Goal: Information Seeking & Learning: Learn about a topic

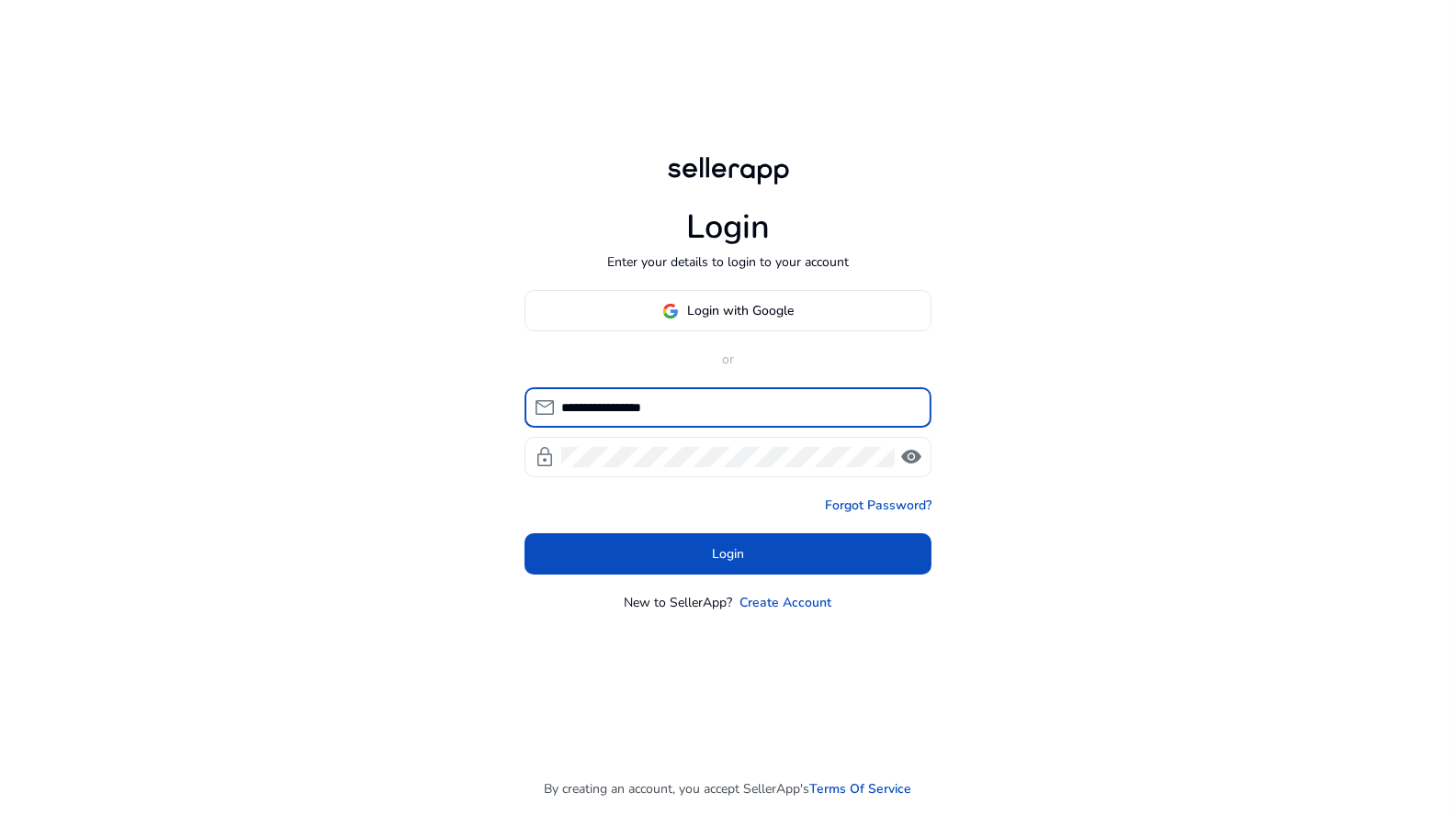
type input "**********"
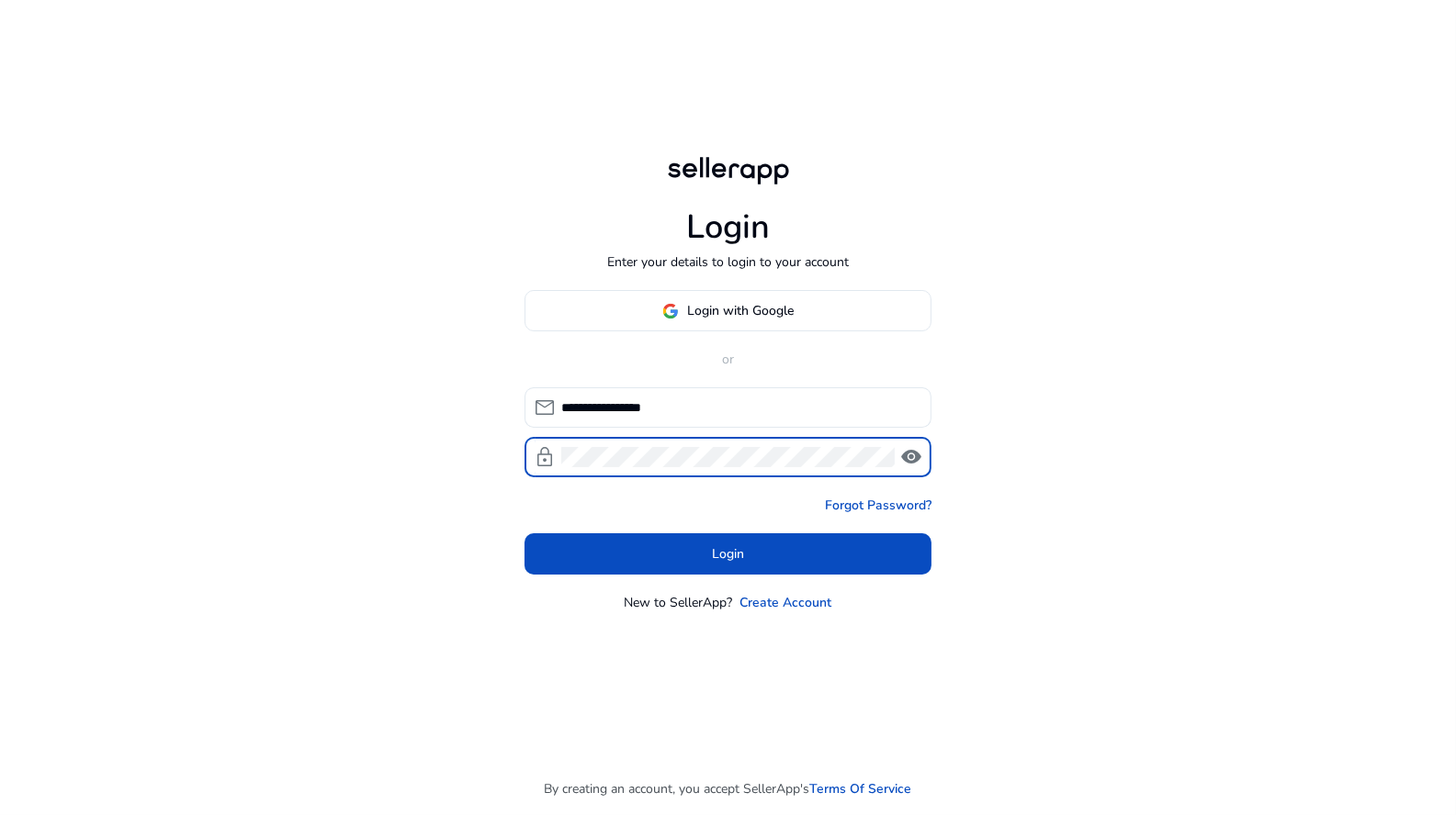
click button "Login" at bounding box center [728, 553] width 407 height 41
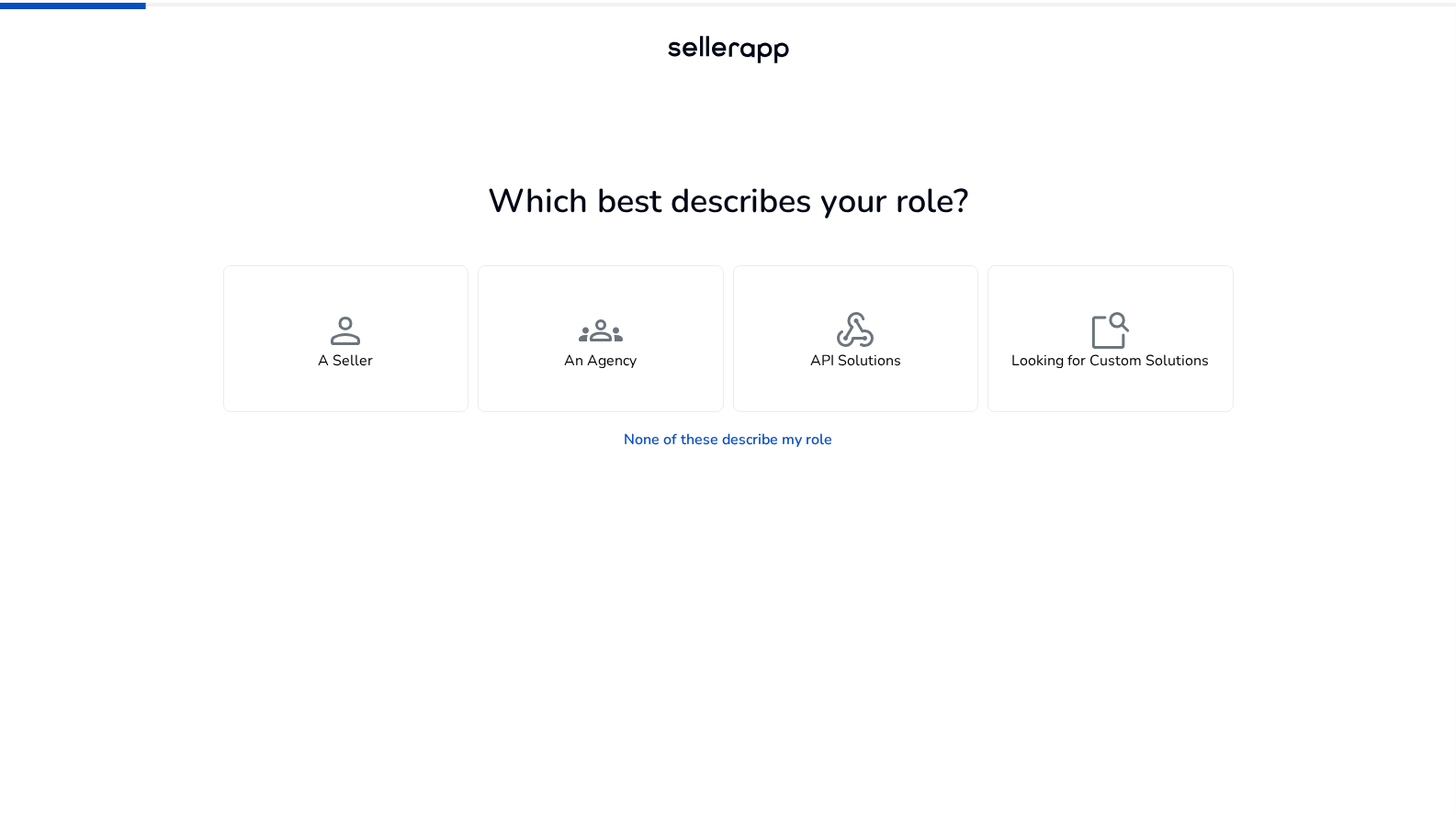
click at [294, 240] on div "You manage your own brand or store and are looking for insights, tools, adverti…" at bounding box center [728, 316] width 1010 height 191
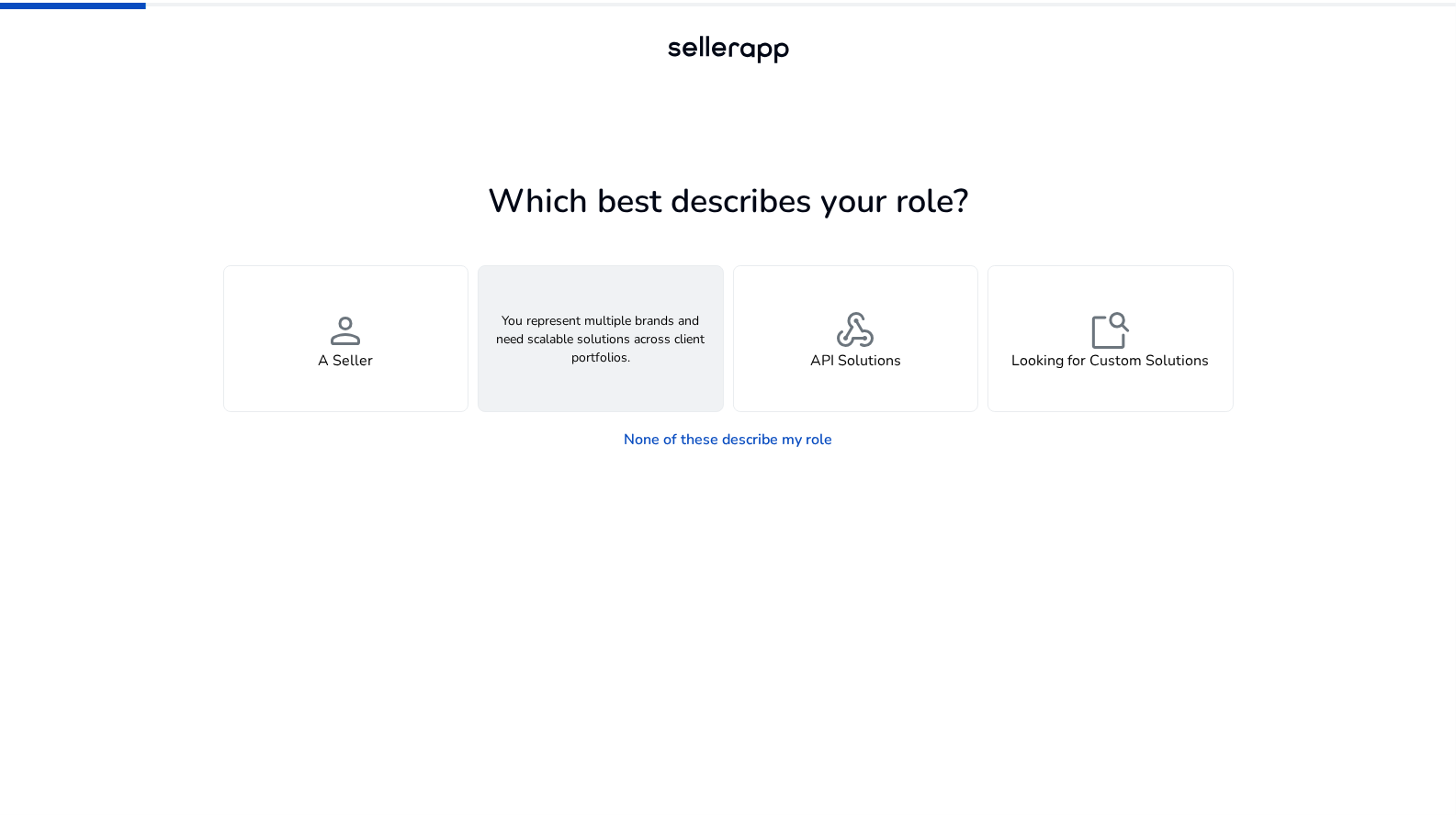
click at [621, 326] on span "groups" at bounding box center [601, 331] width 44 height 44
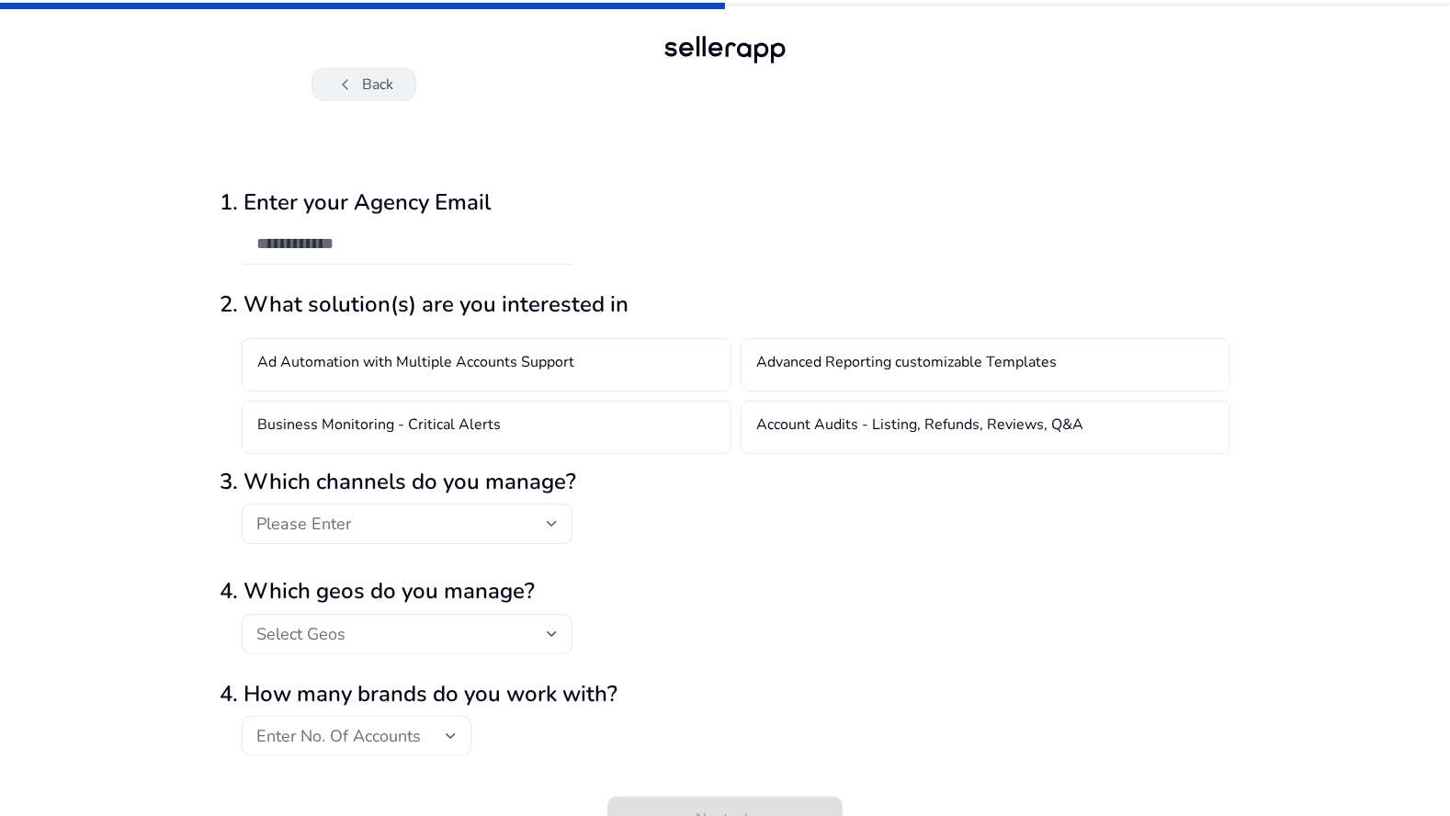
click at [383, 95] on button "chevron_left Back" at bounding box center [364, 84] width 105 height 33
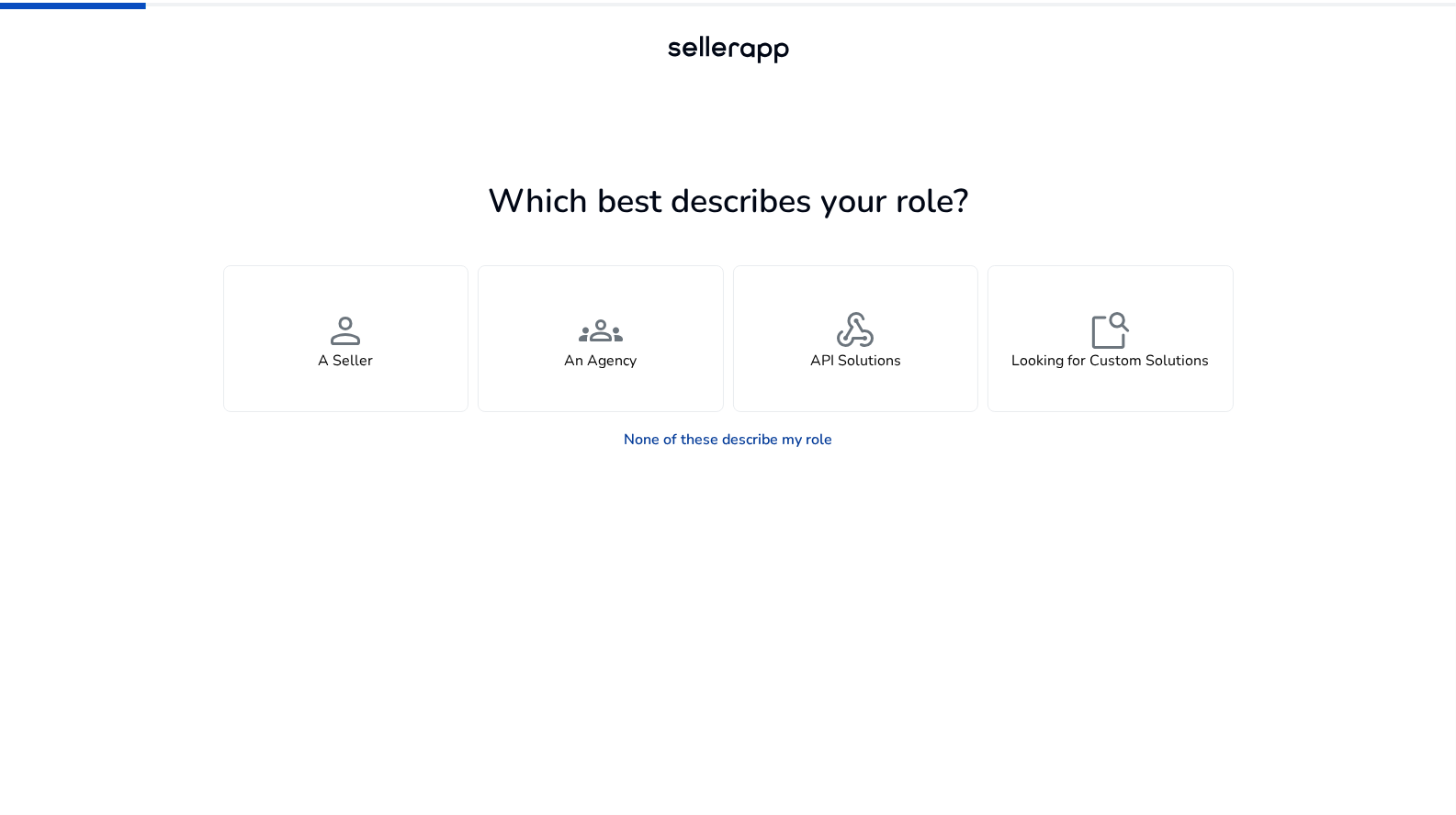
click at [775, 446] on link "None of these describe my role" at bounding box center [728, 439] width 238 height 37
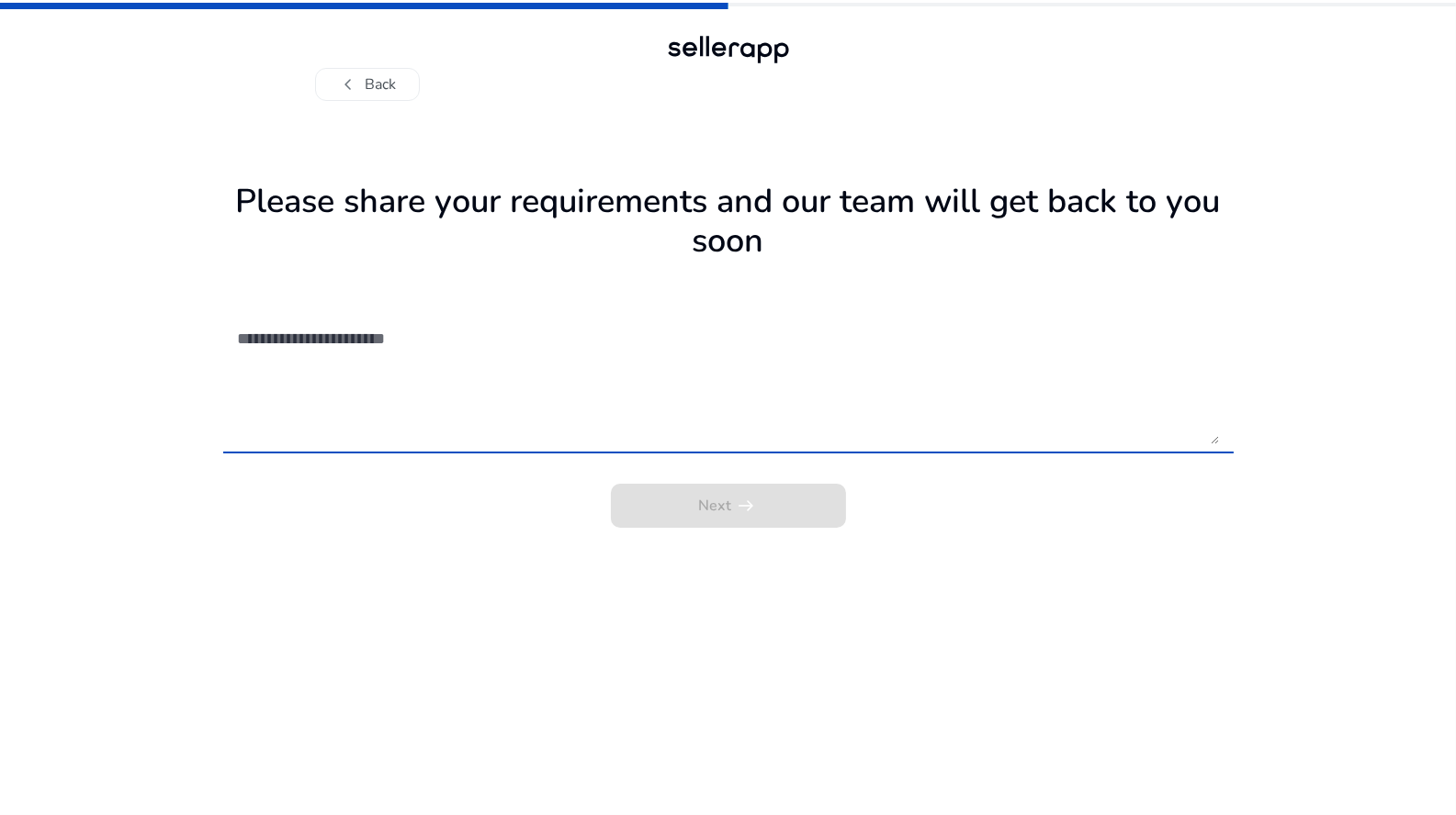
click at [421, 372] on textarea at bounding box center [728, 379] width 981 height 130
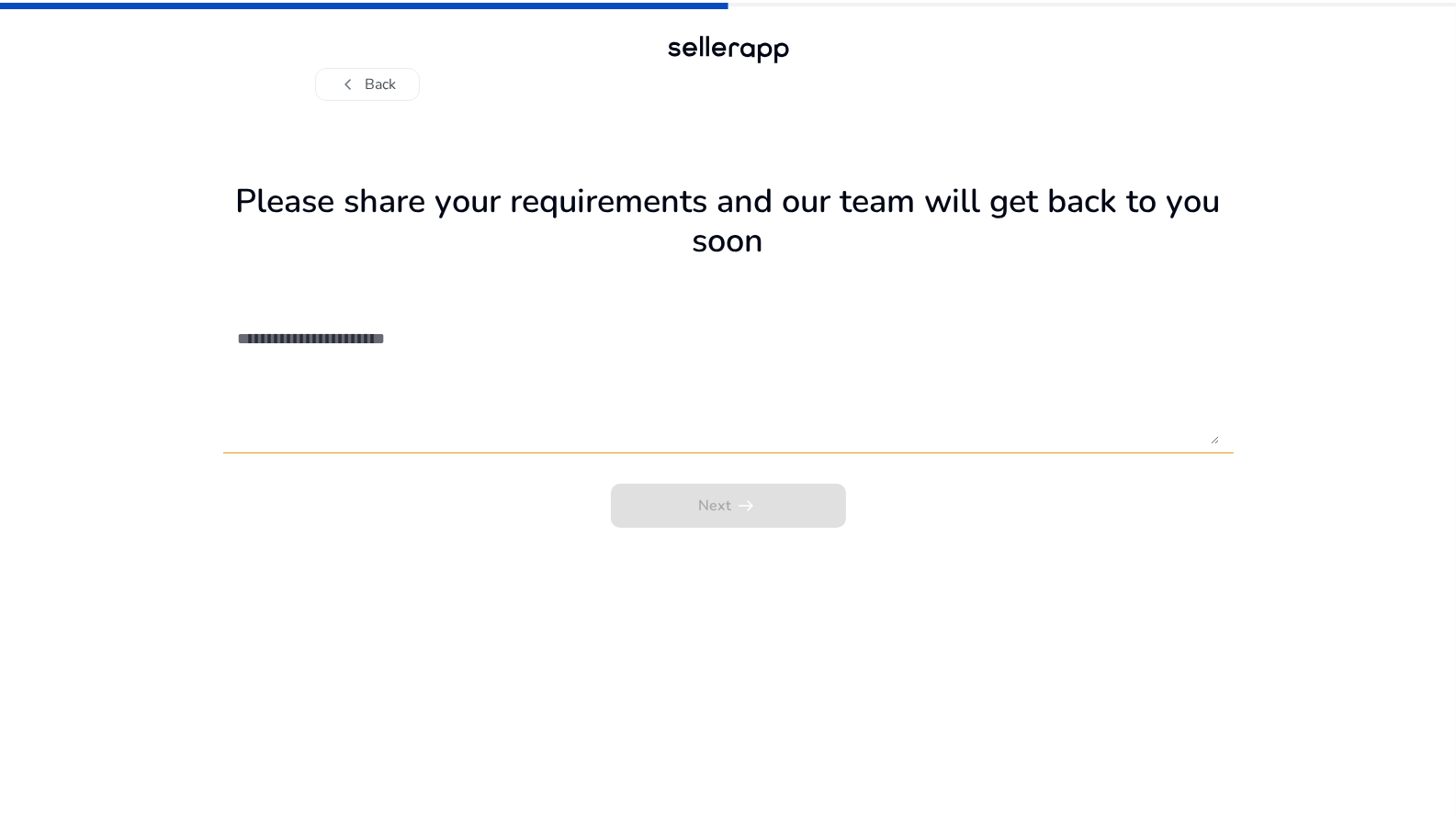
click at [692, 515] on div "Next arrow_right_alt" at bounding box center [728, 499] width 1010 height 55
click at [608, 418] on textarea at bounding box center [728, 379] width 981 height 130
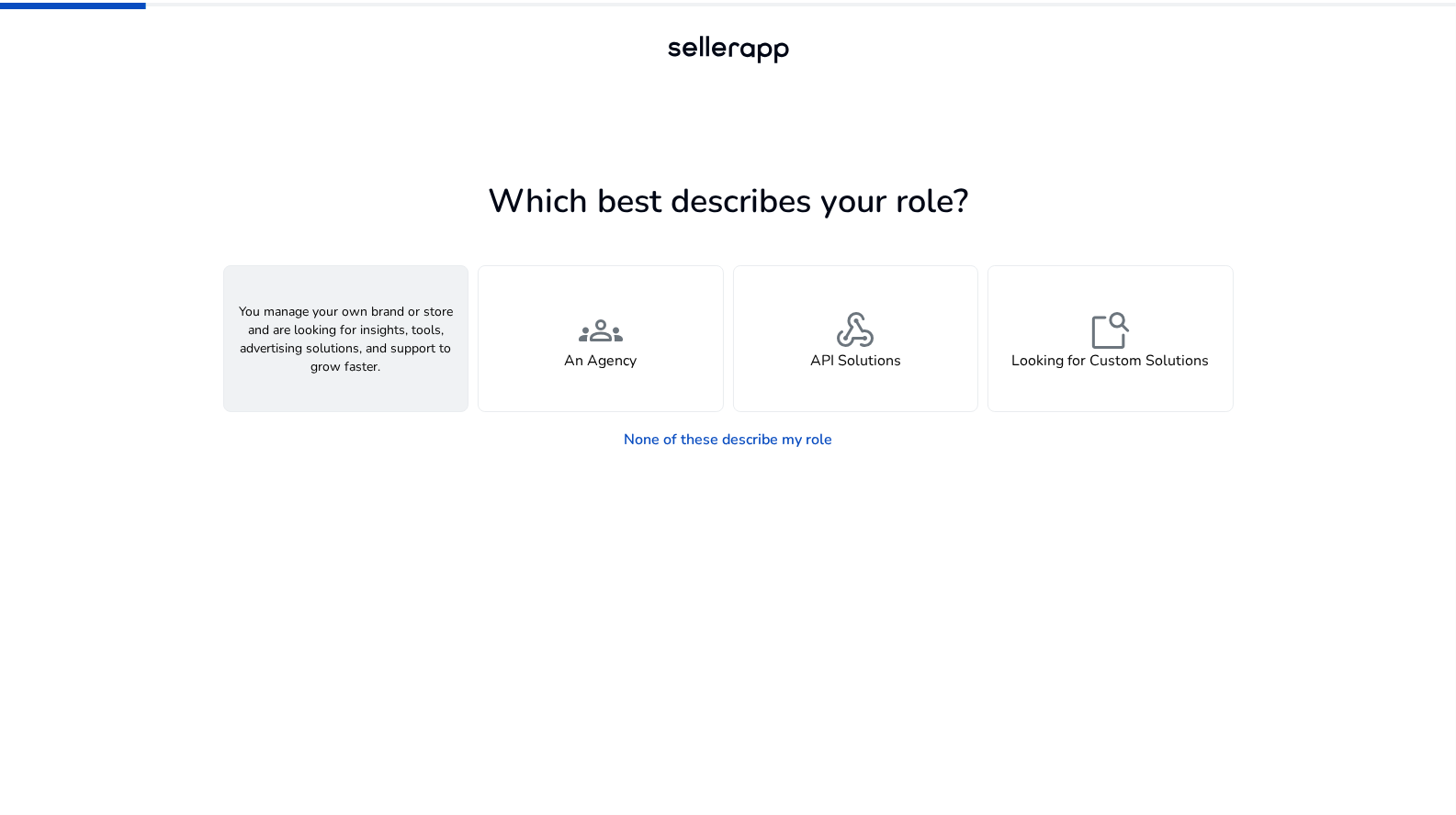
click at [437, 342] on div "person A Seller" at bounding box center [346, 339] width 244 height 145
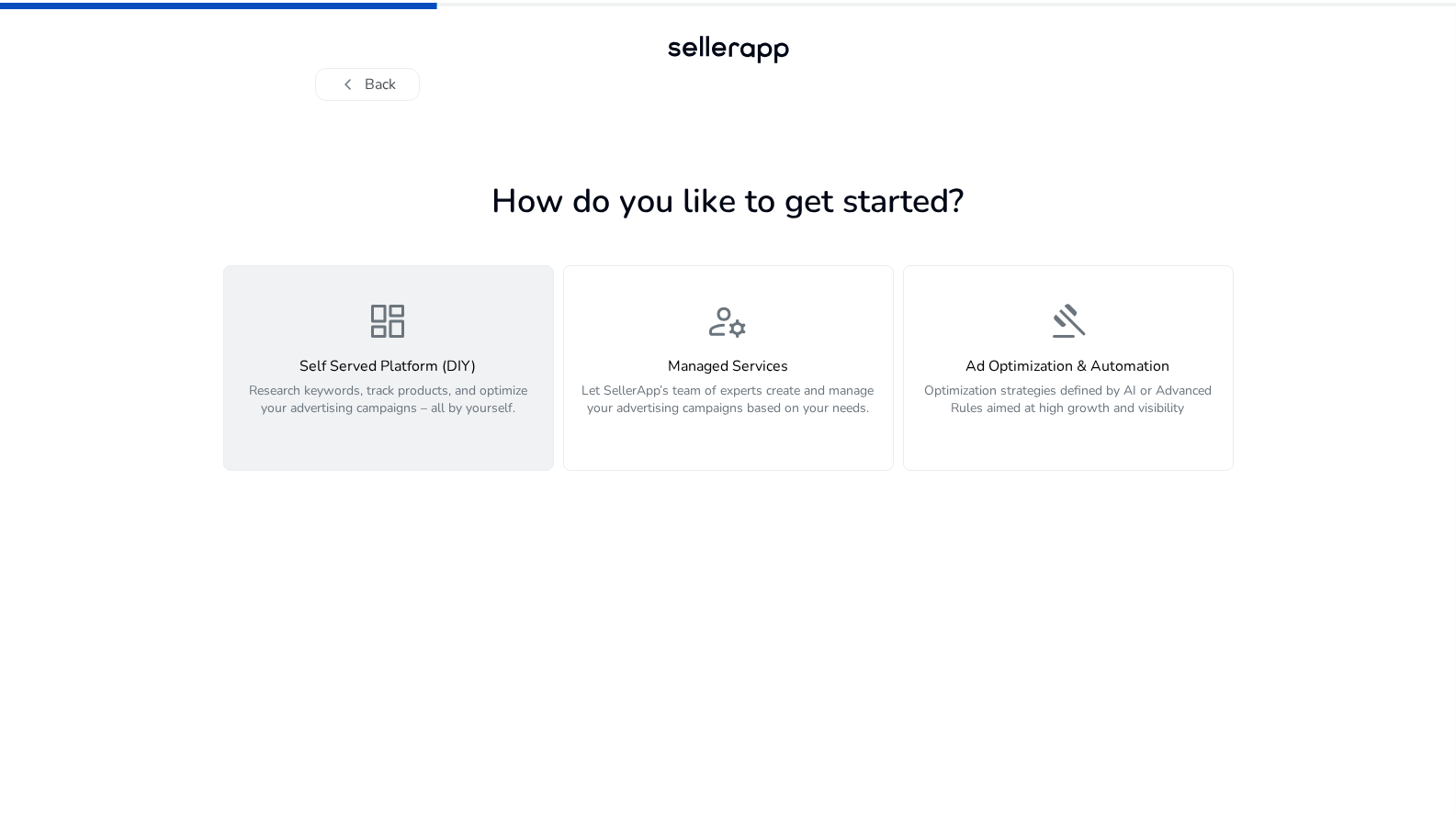
click at [504, 454] on button "dashboard Self Served Platform (DIY) Research keywords, track products, and opt…" at bounding box center [388, 369] width 331 height 206
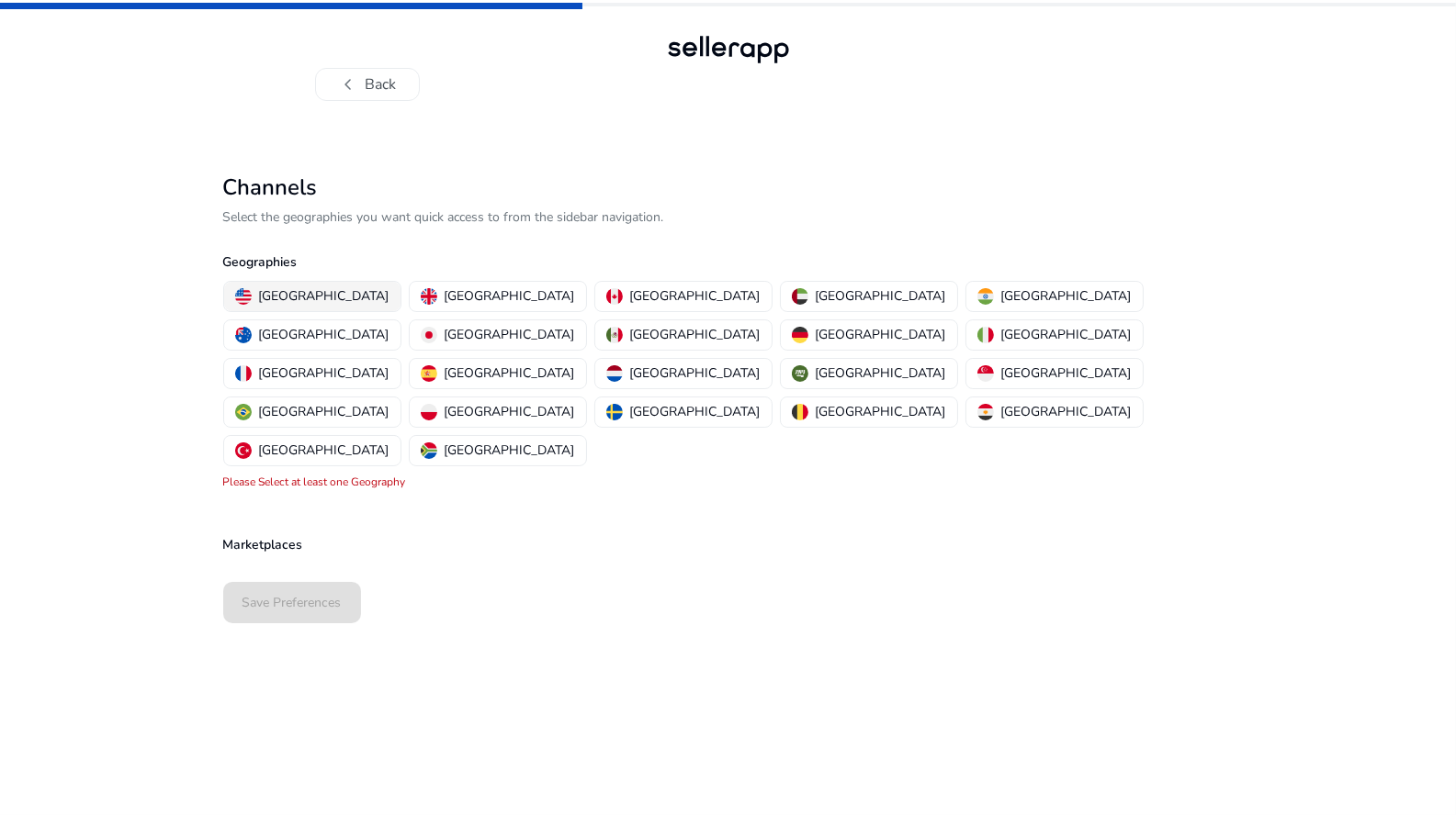
click at [285, 292] on p "[GEOGRAPHIC_DATA]" at bounding box center [324, 296] width 130 height 19
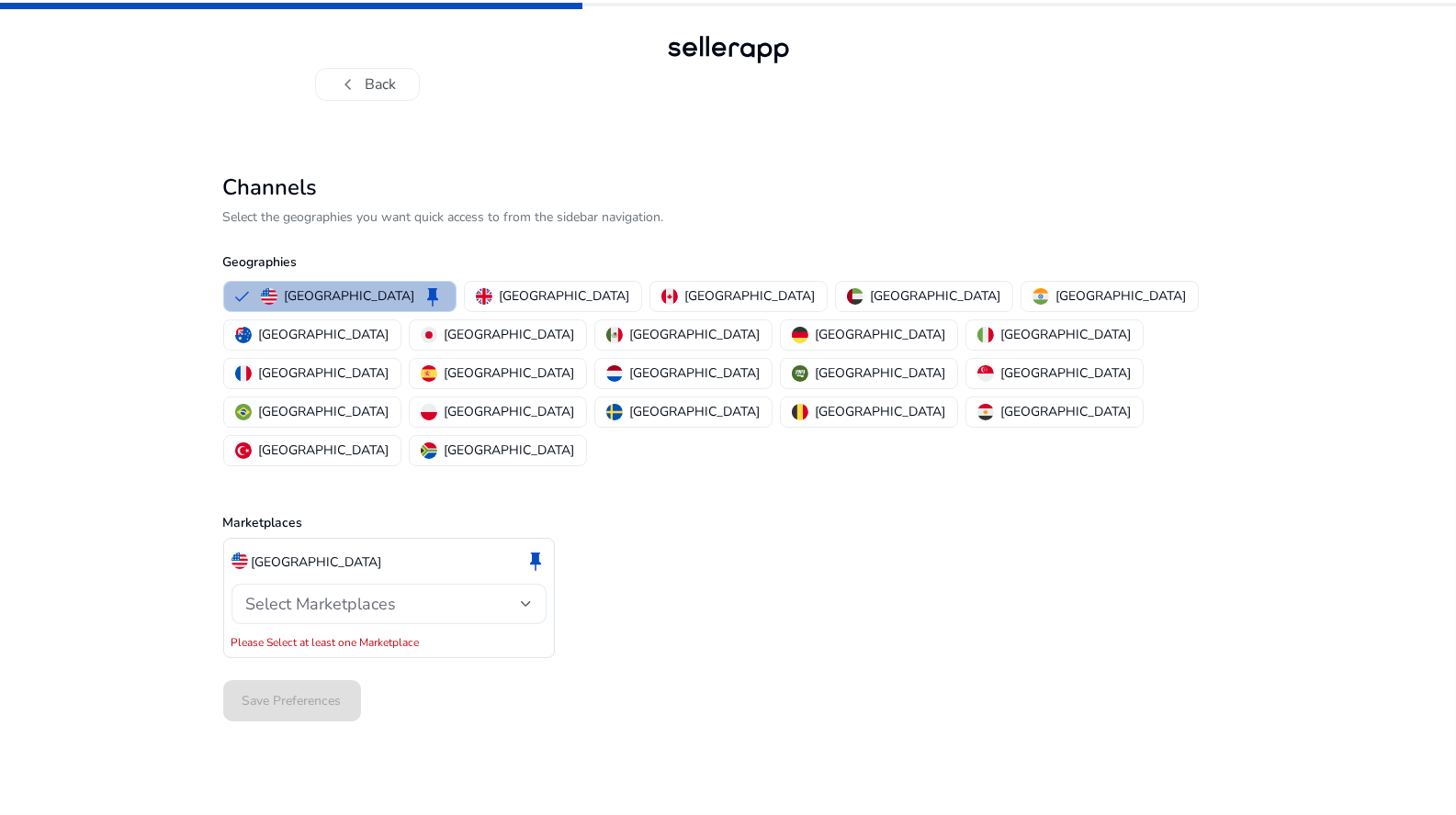
click at [357, 583] on div "Select Marketplaces" at bounding box center [389, 603] width 286 height 40
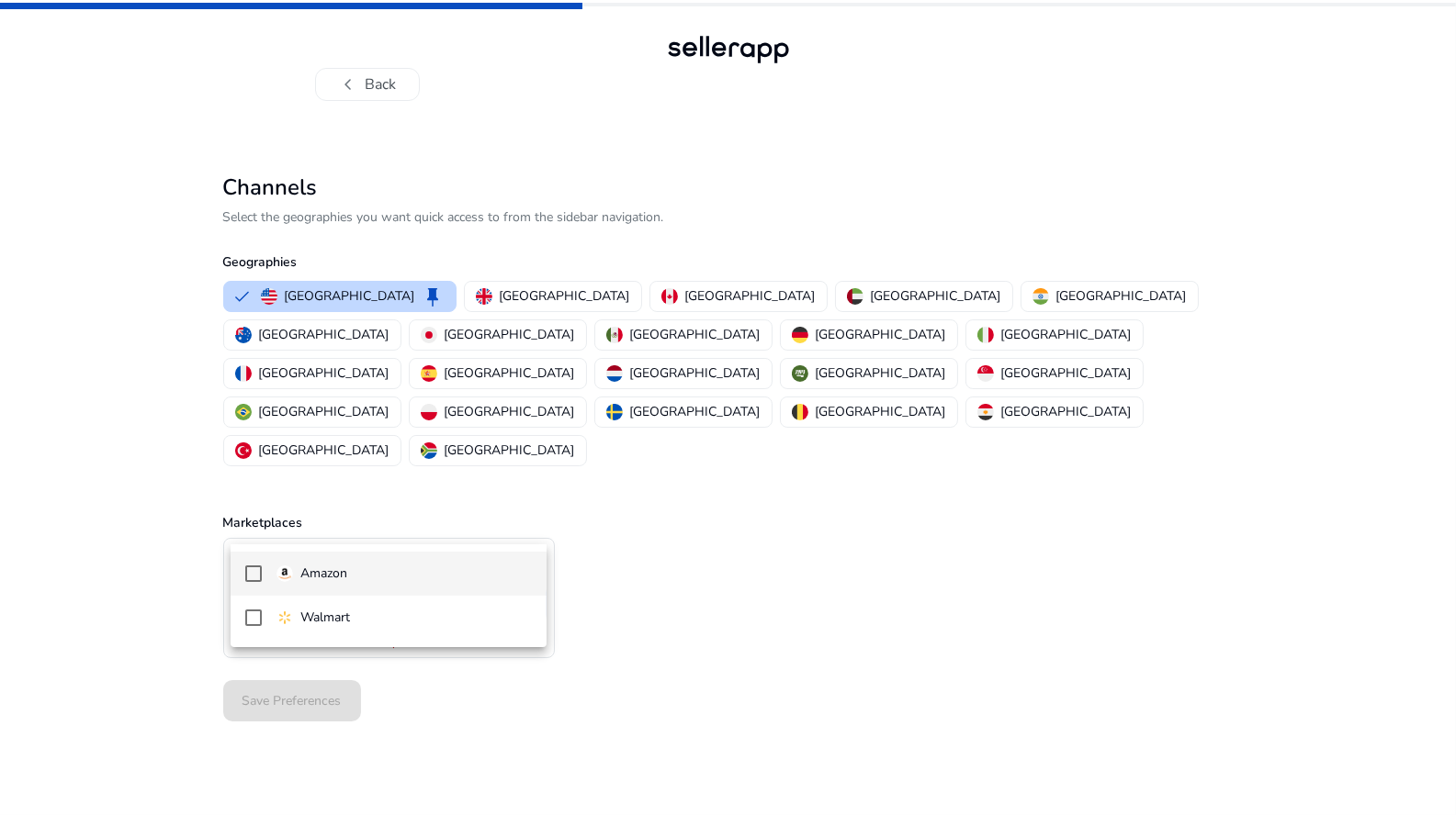
click at [365, 577] on span "Amazon" at bounding box center [404, 573] width 255 height 20
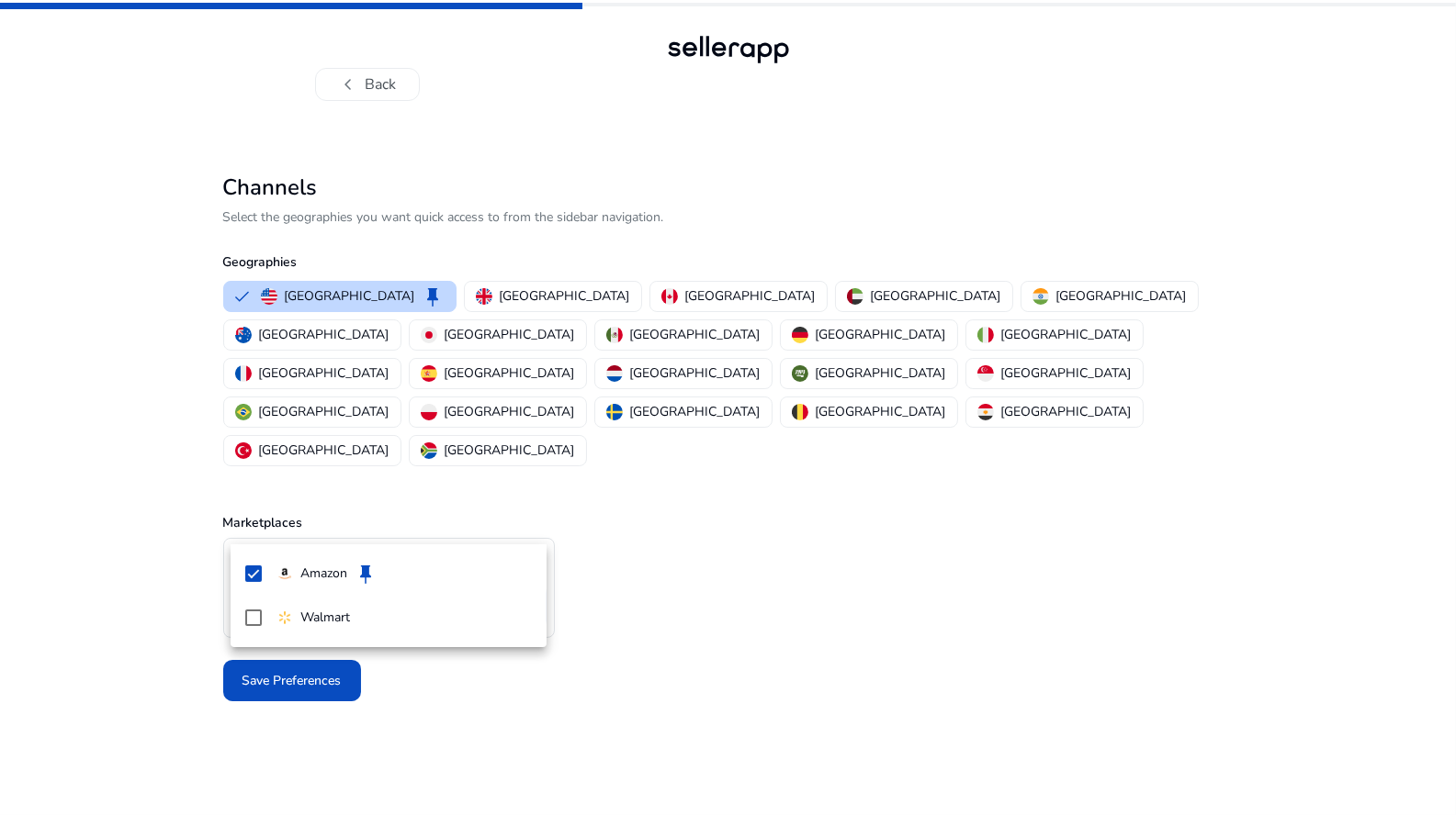
click at [152, 591] on div at bounding box center [728, 408] width 1456 height 815
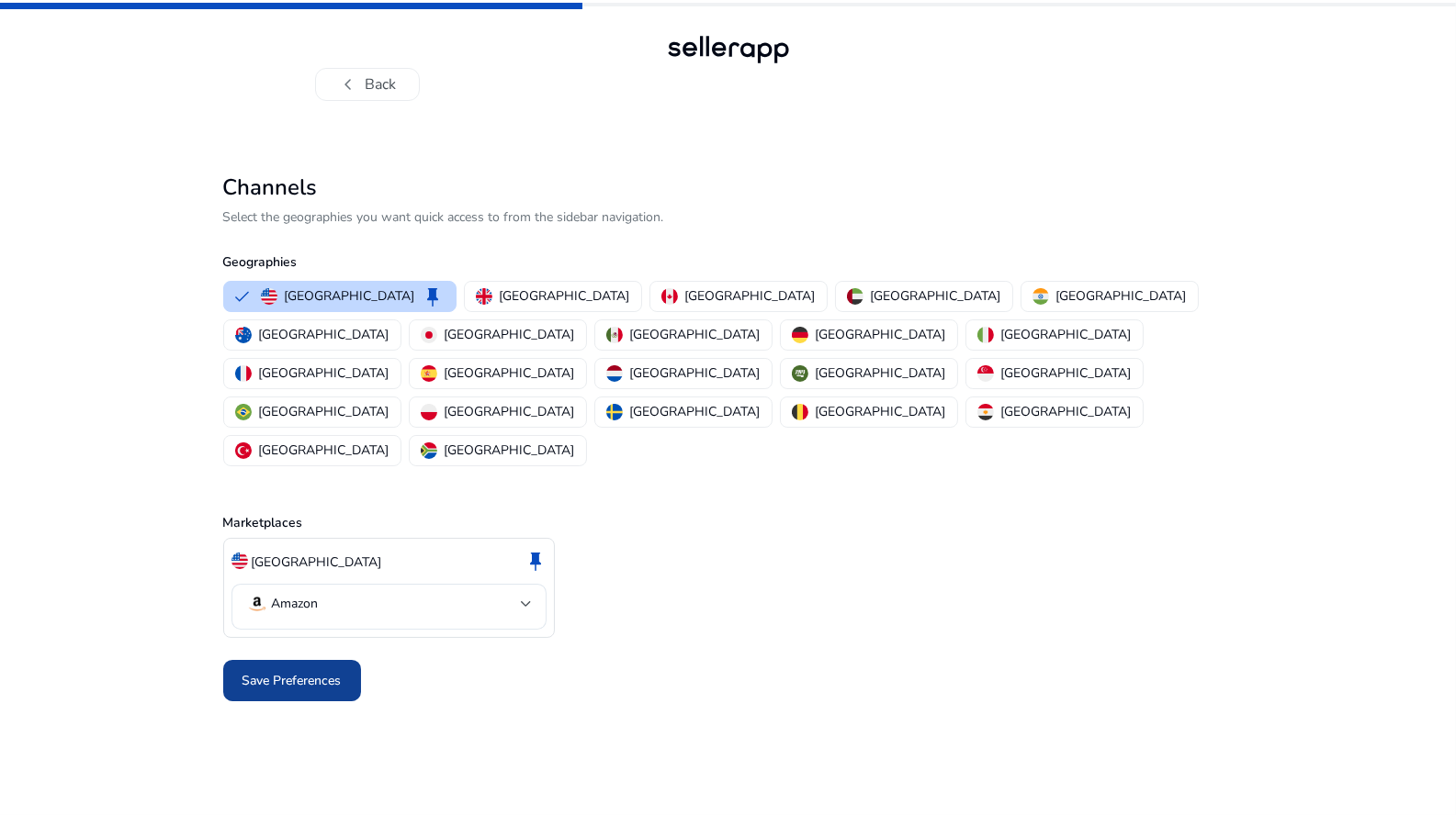
click at [238, 659] on span at bounding box center [292, 681] width 138 height 44
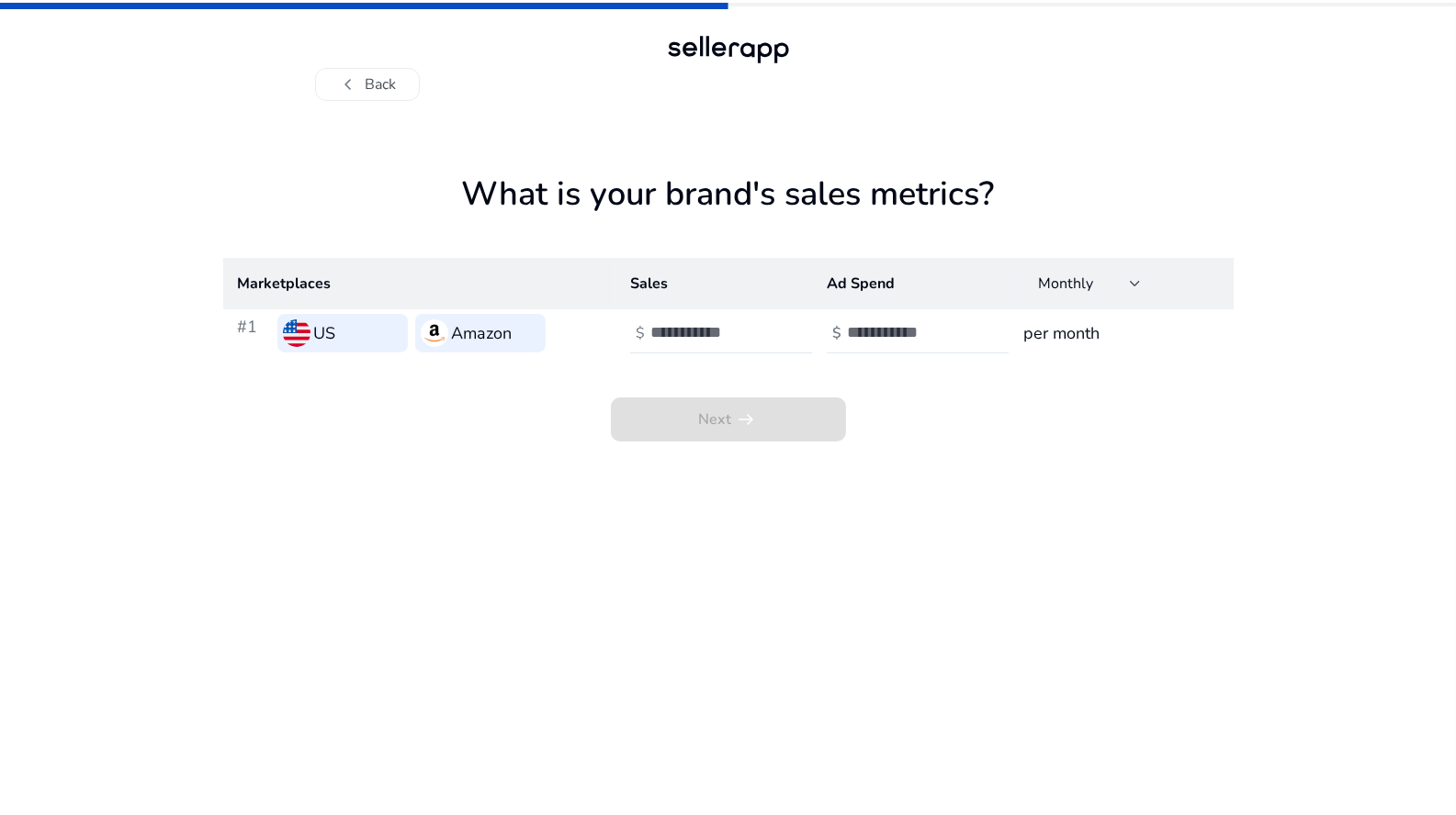
click at [549, 282] on th "Marketplaces" at bounding box center [419, 283] width 393 height 51
click at [703, 288] on th "Sales" at bounding box center [714, 283] width 197 height 51
click at [844, 288] on th "Ad Spend" at bounding box center [909, 283] width 197 height 51
click at [1107, 288] on div "Monthly" at bounding box center [1083, 284] width 92 height 20
drag, startPoint x: 1043, startPoint y: 458, endPoint x: 987, endPoint y: 443, distance: 58.0
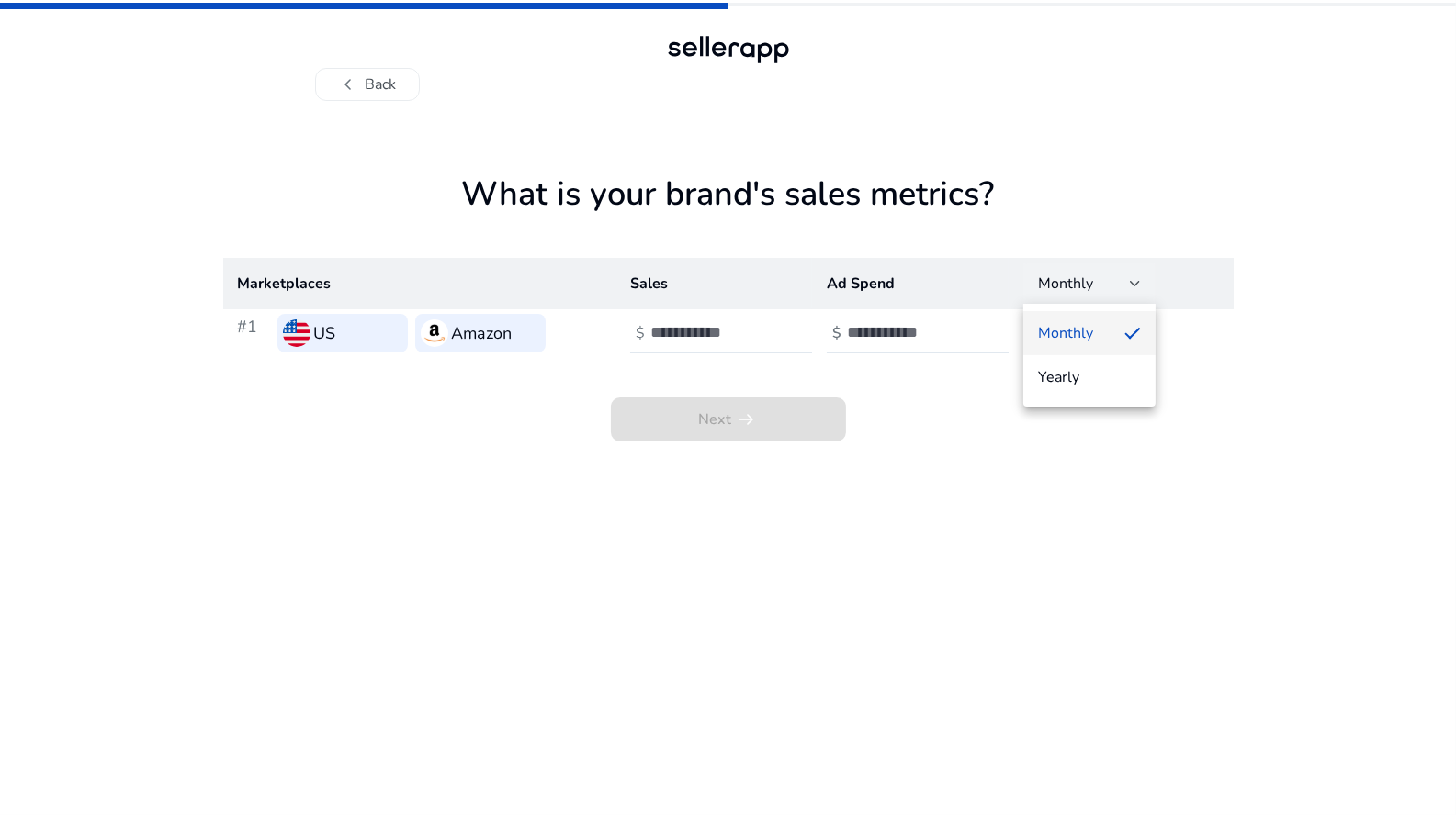
click at [1029, 456] on div at bounding box center [728, 408] width 1456 height 815
click at [406, 289] on th "Marketplaces" at bounding box center [419, 283] width 393 height 51
click at [699, 342] on input "number" at bounding box center [713, 333] width 124 height 20
click at [903, 338] on input "number" at bounding box center [908, 333] width 124 height 20
click at [1105, 340] on h3 "per month" at bounding box center [1120, 334] width 195 height 26
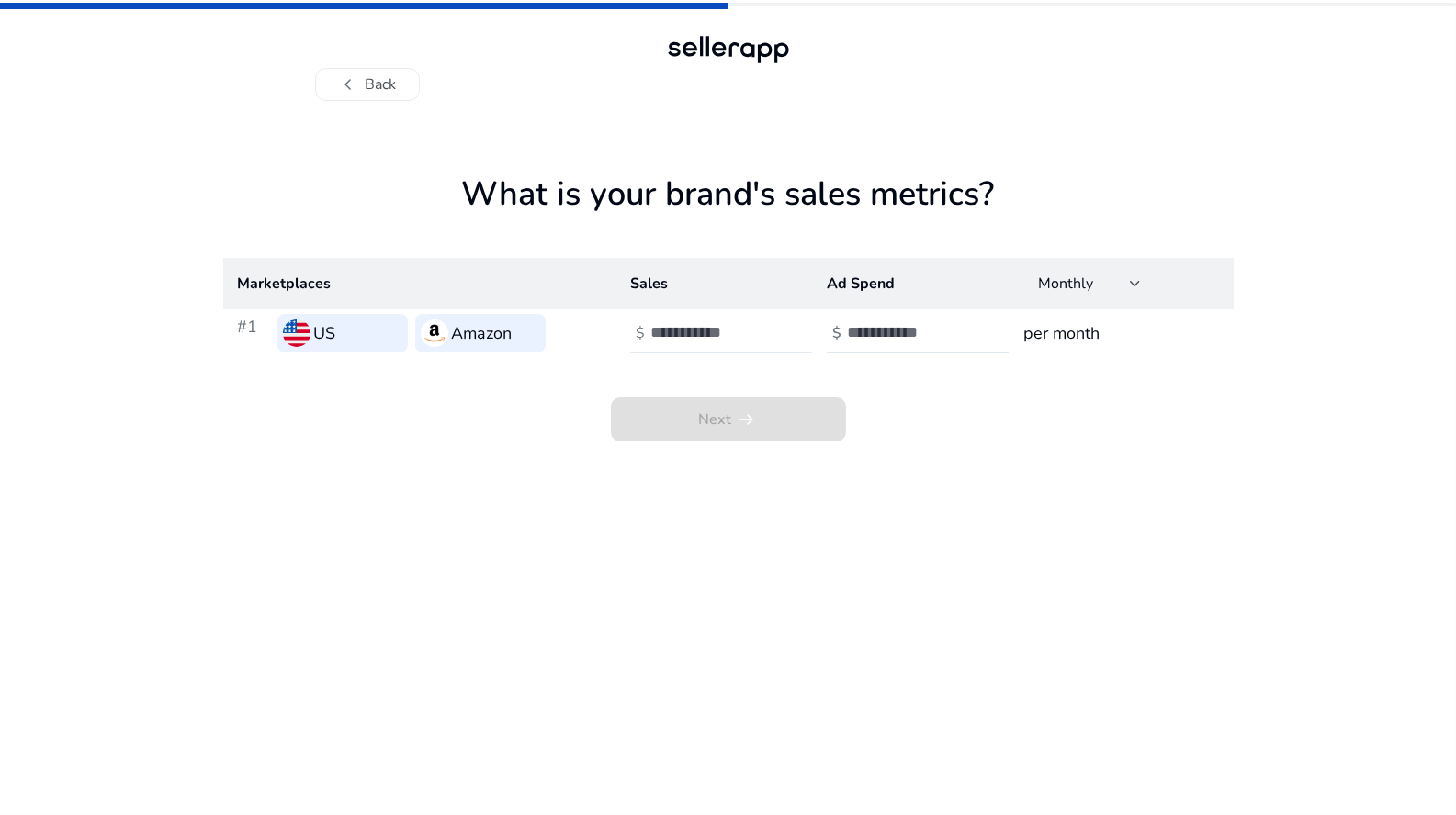
click at [776, 330] on div at bounding box center [732, 333] width 165 height 40
type input "*"
click at [762, 329] on input "*" at bounding box center [713, 333] width 124 height 20
type input "*"
click at [962, 323] on input "*" at bounding box center [908, 333] width 124 height 20
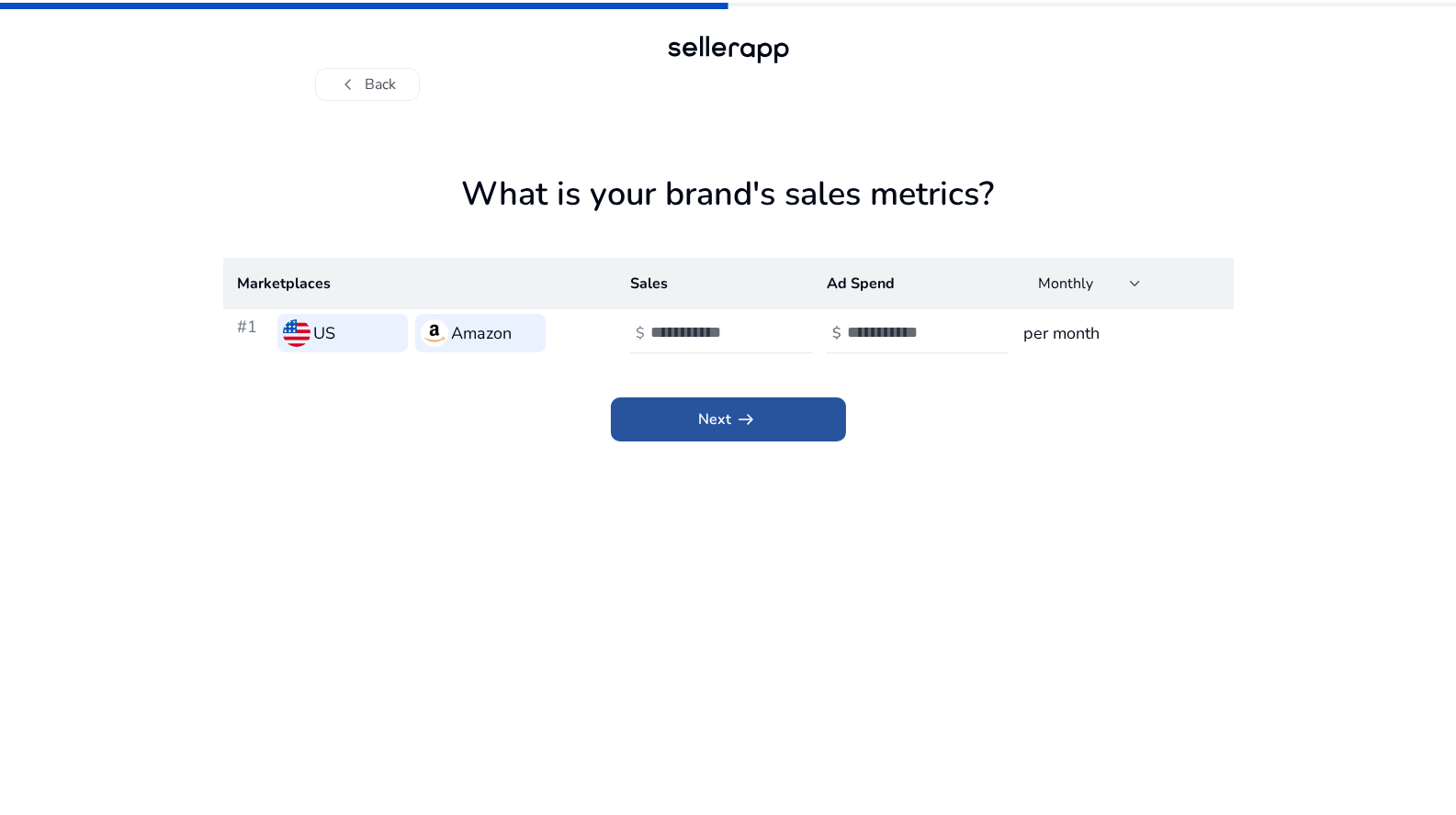
click at [706, 425] on span "Next arrow_right_alt" at bounding box center [728, 419] width 59 height 22
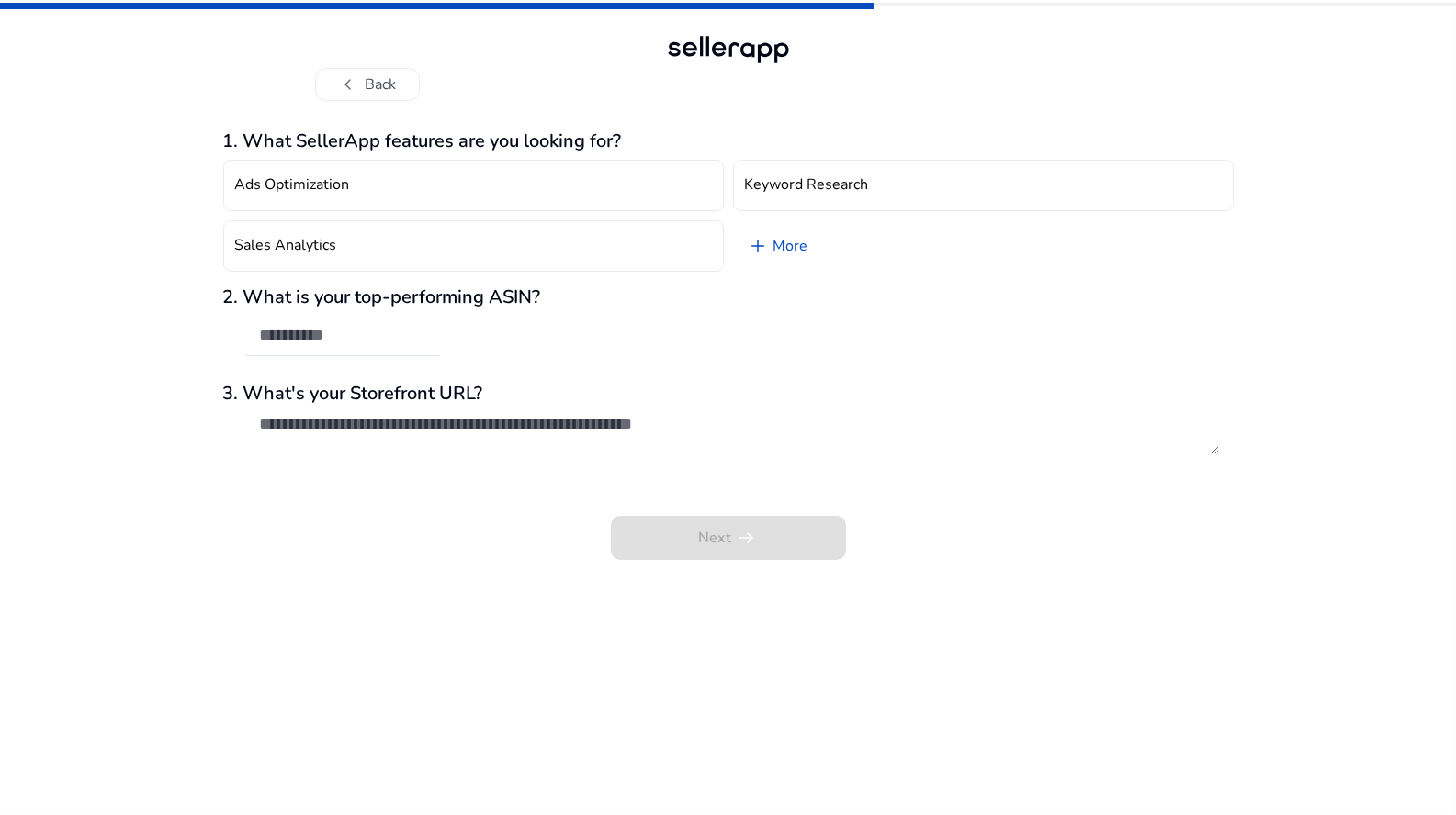
click at [440, 215] on div "Ads Optimization Keyword Research Sales Analytics add More" at bounding box center [728, 216] width 1010 height 127
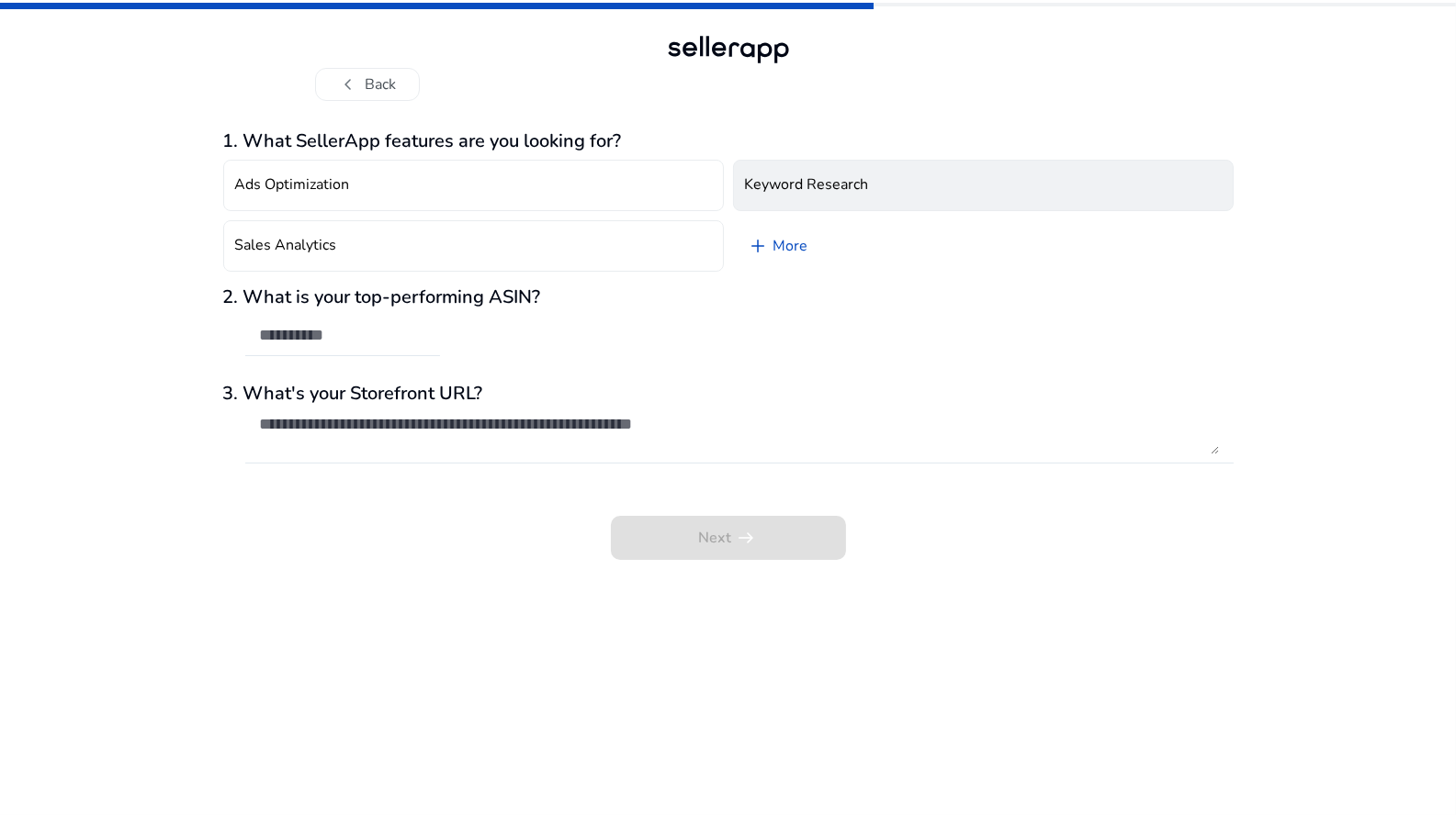
click at [885, 185] on button "Keyword Research" at bounding box center [982, 185] width 501 height 51
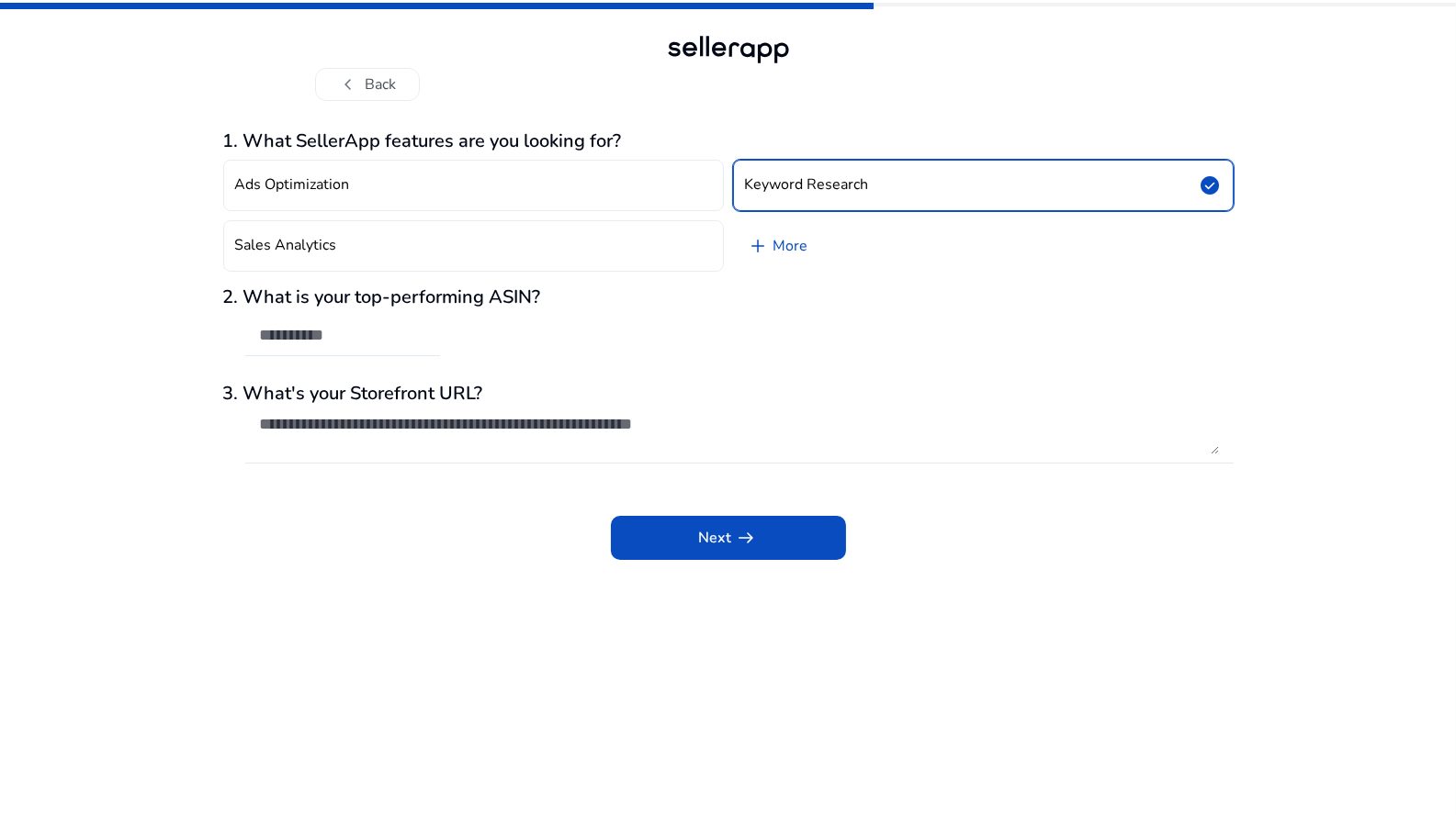
click at [519, 338] on div "2. What is your top-performing ASIN?" at bounding box center [728, 331] width 1010 height 89
drag, startPoint x: 557, startPoint y: 326, endPoint x: 663, endPoint y: 448, distance: 161.6
click at [558, 326] on div "2. What is your top-performing ASIN?" at bounding box center [728, 331] width 1010 height 89
click at [689, 532] on span at bounding box center [728, 537] width 235 height 44
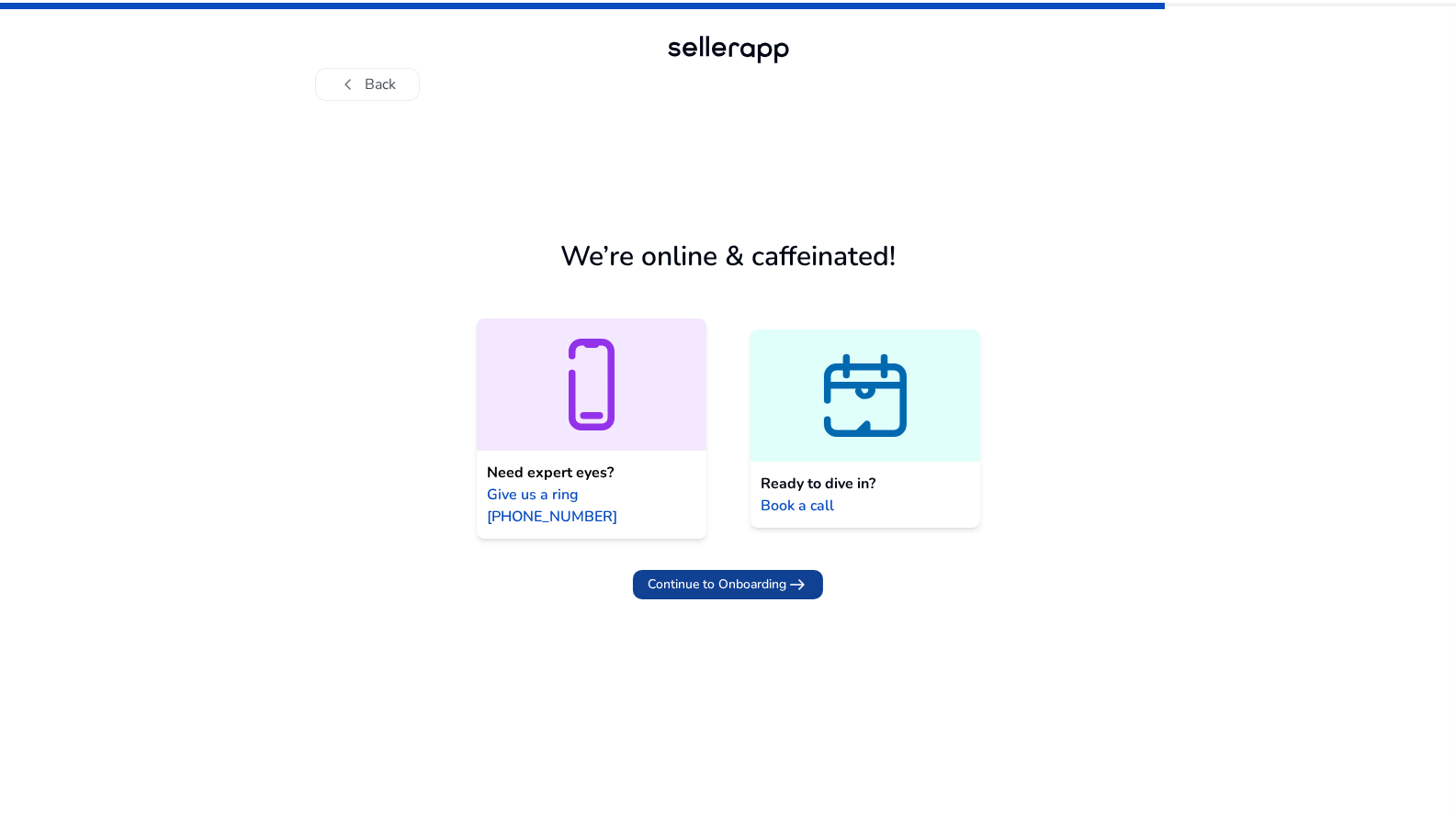
click at [738, 574] on span "Continue to Onboarding" at bounding box center [717, 583] width 139 height 19
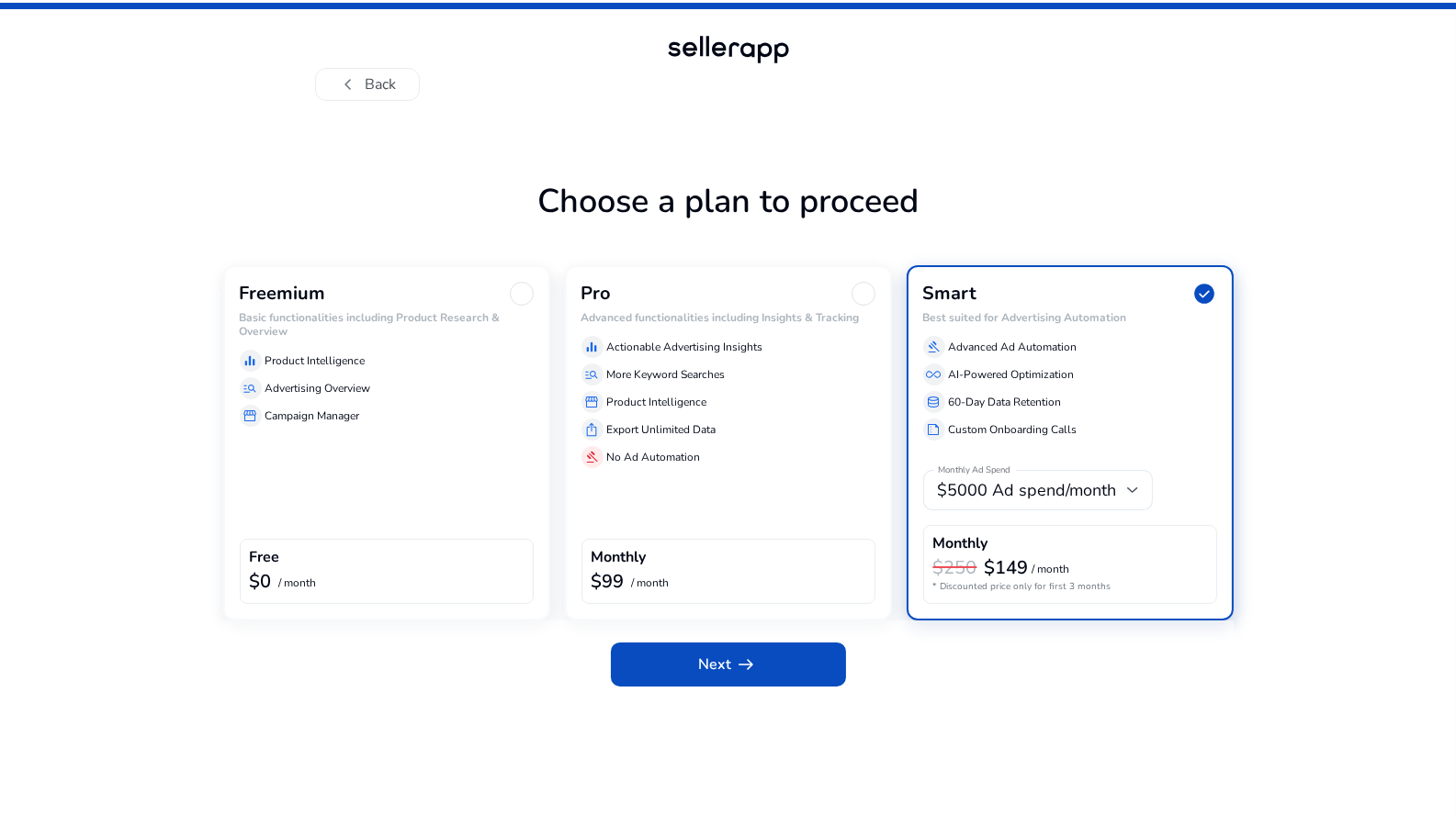
click at [241, 495] on div "Freemium Basic functionalities including Product Research & Overview equalizer …" at bounding box center [386, 443] width 327 height 356
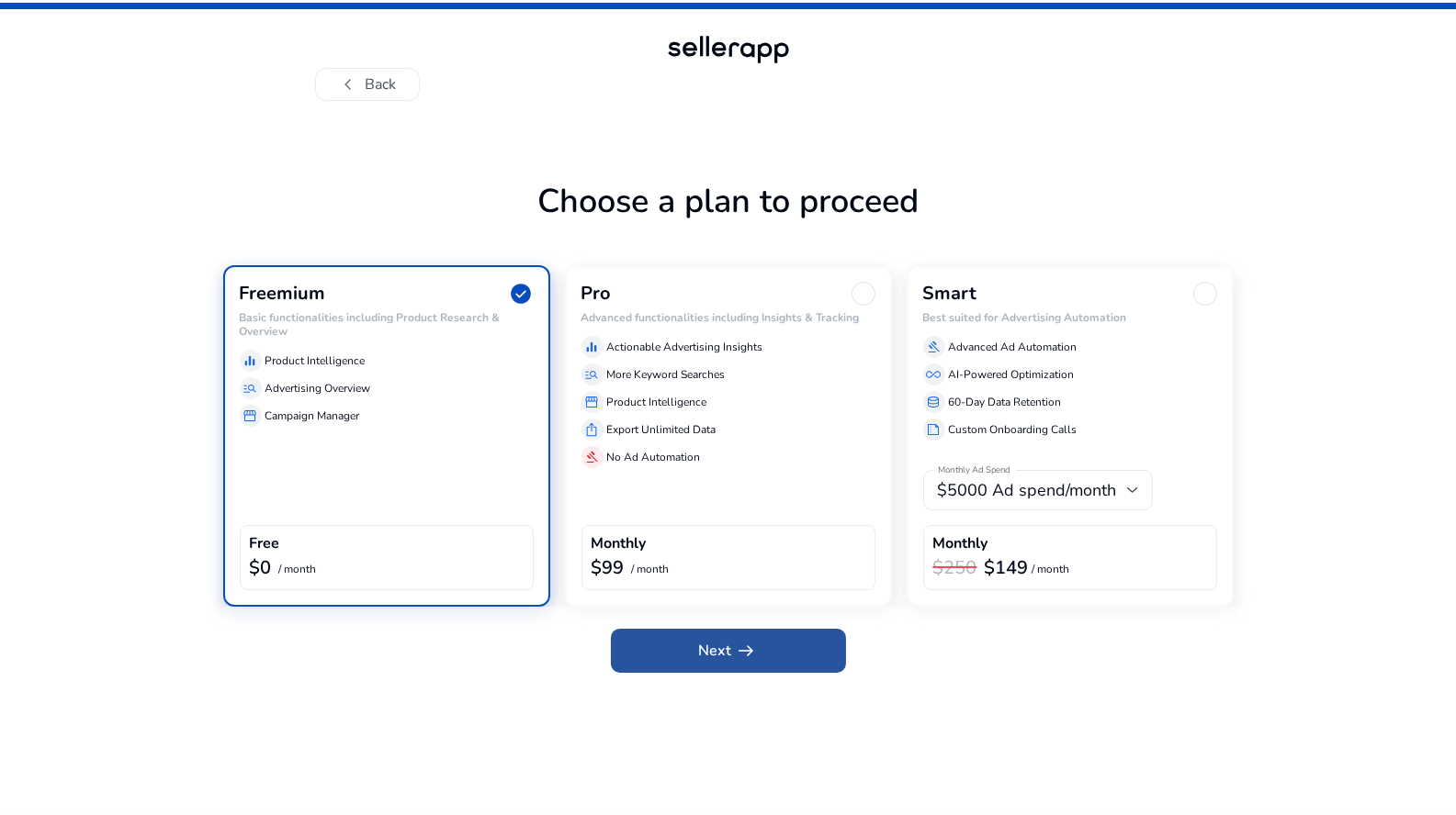
click at [719, 655] on span "Next arrow_right_alt" at bounding box center [728, 651] width 59 height 22
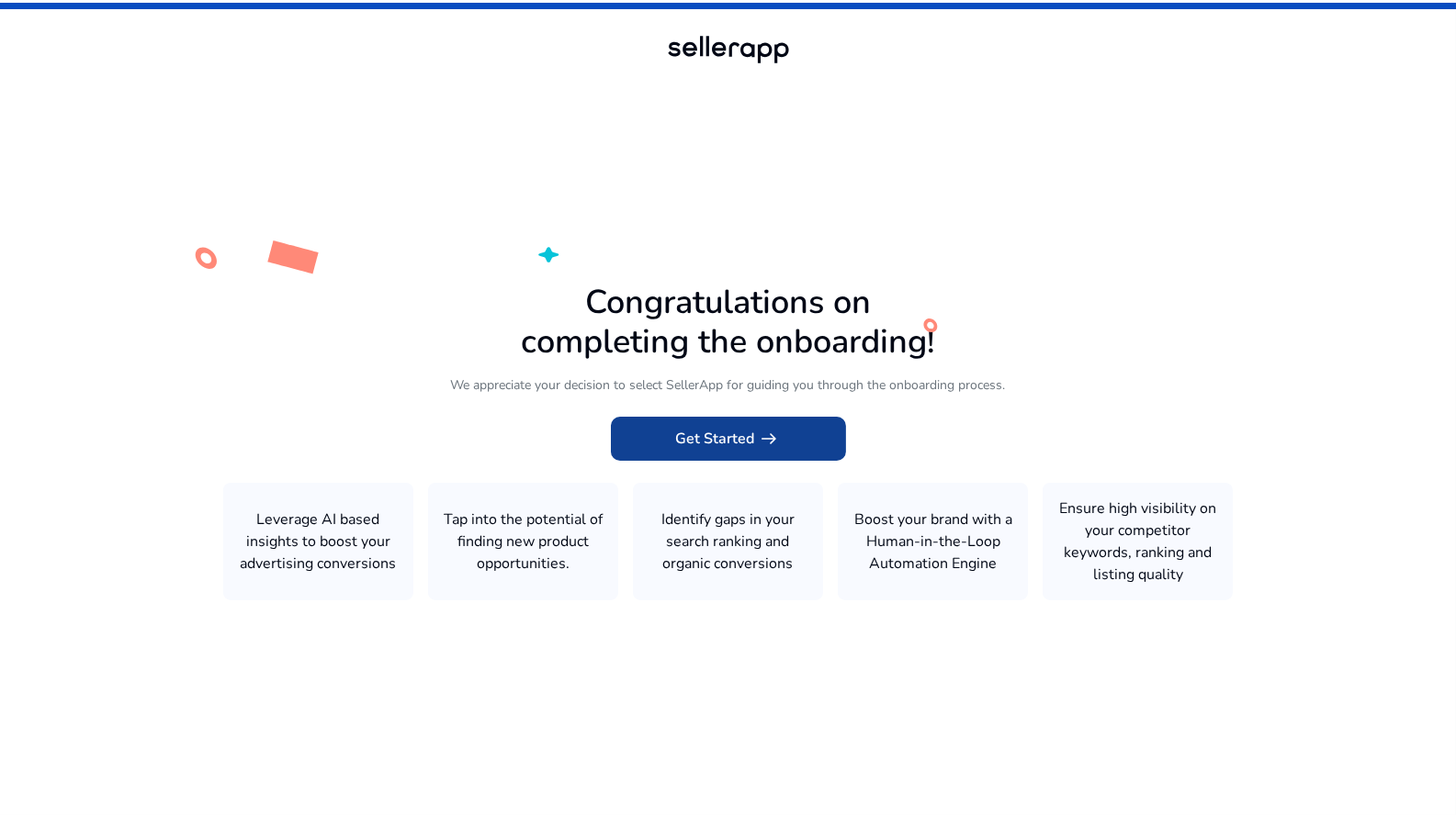
click at [743, 425] on span at bounding box center [728, 438] width 235 height 44
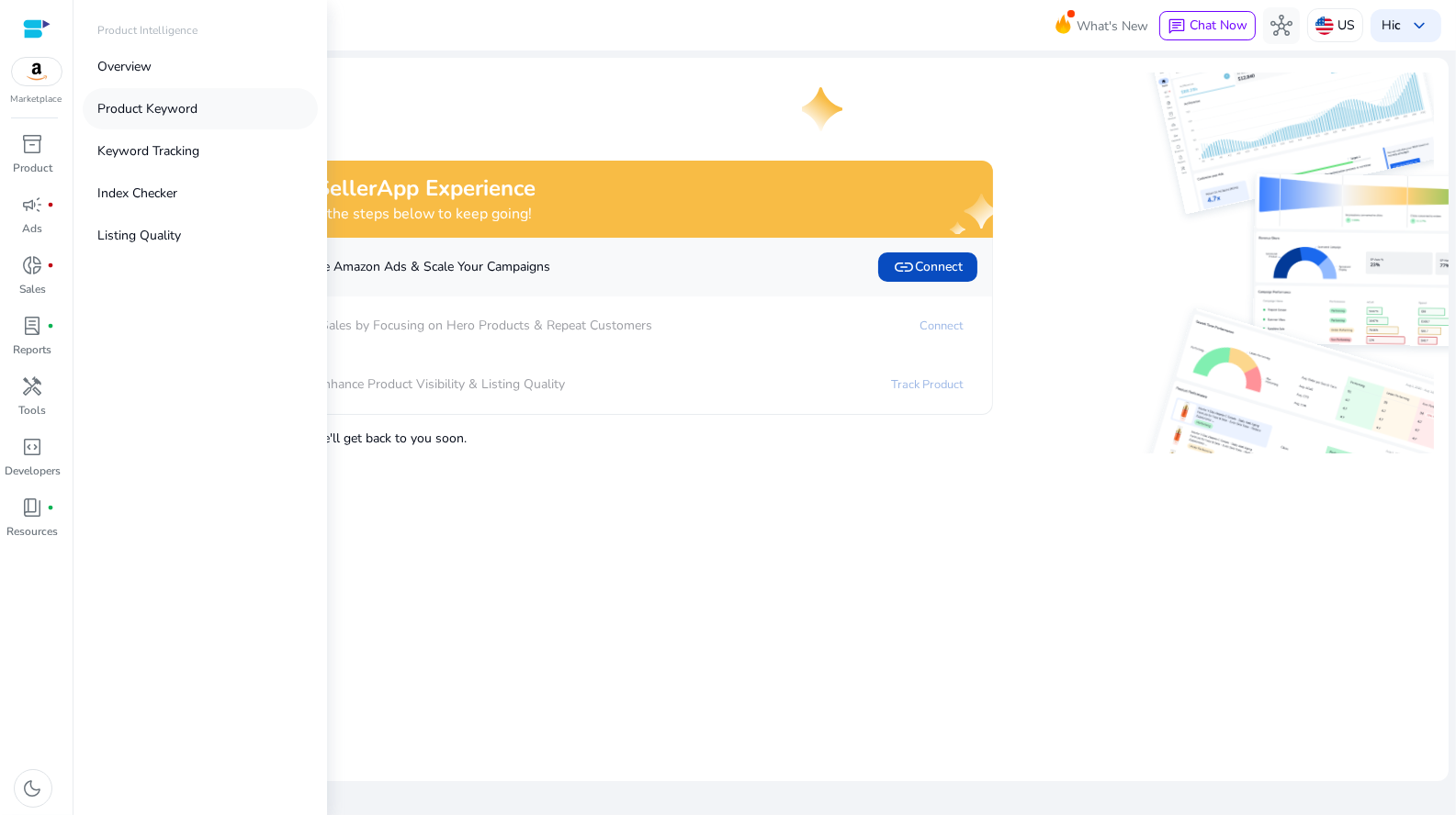
click at [144, 110] on p "Product Keyword" at bounding box center [147, 108] width 100 height 19
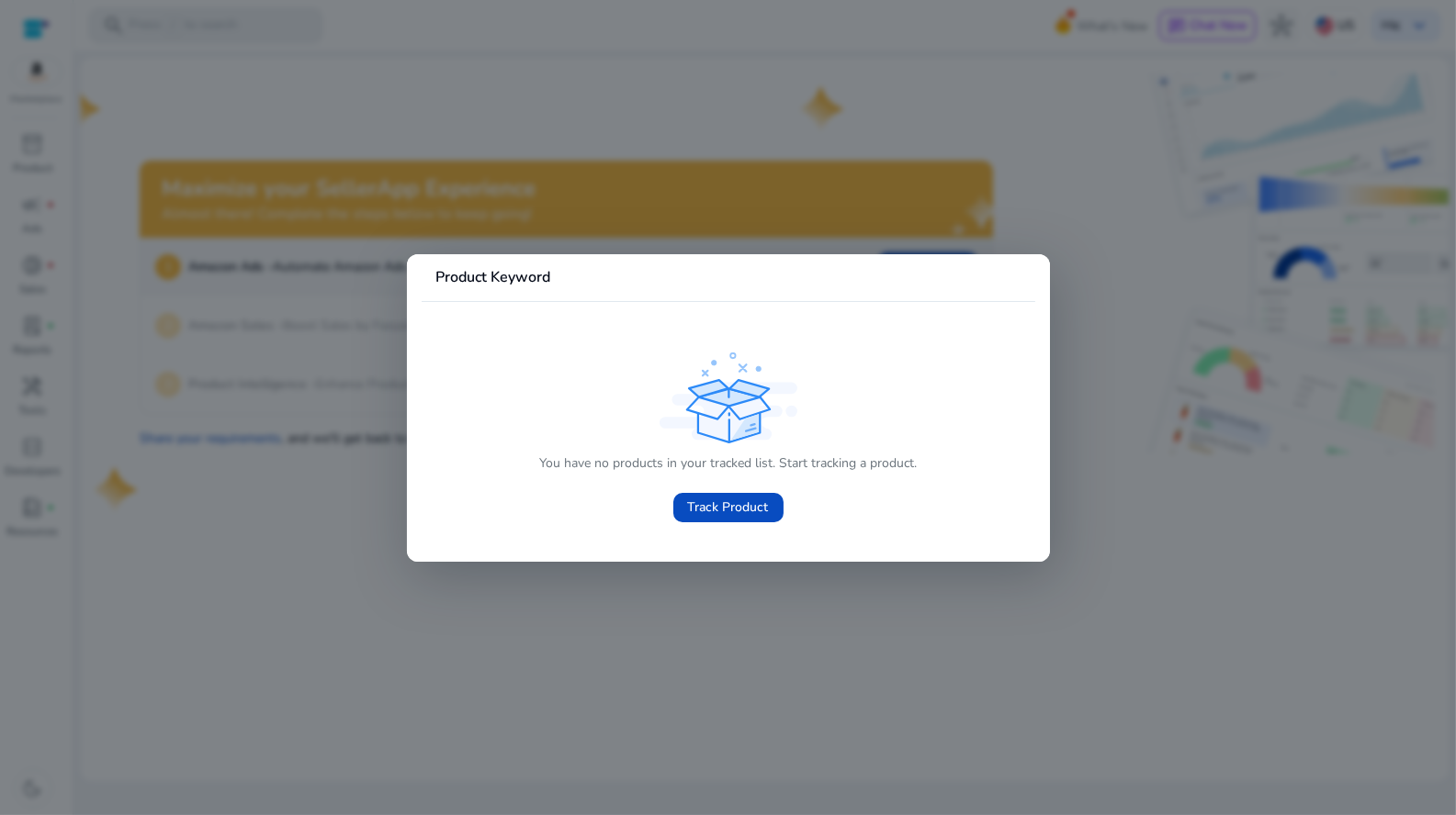
click at [704, 597] on div at bounding box center [728, 408] width 1456 height 815
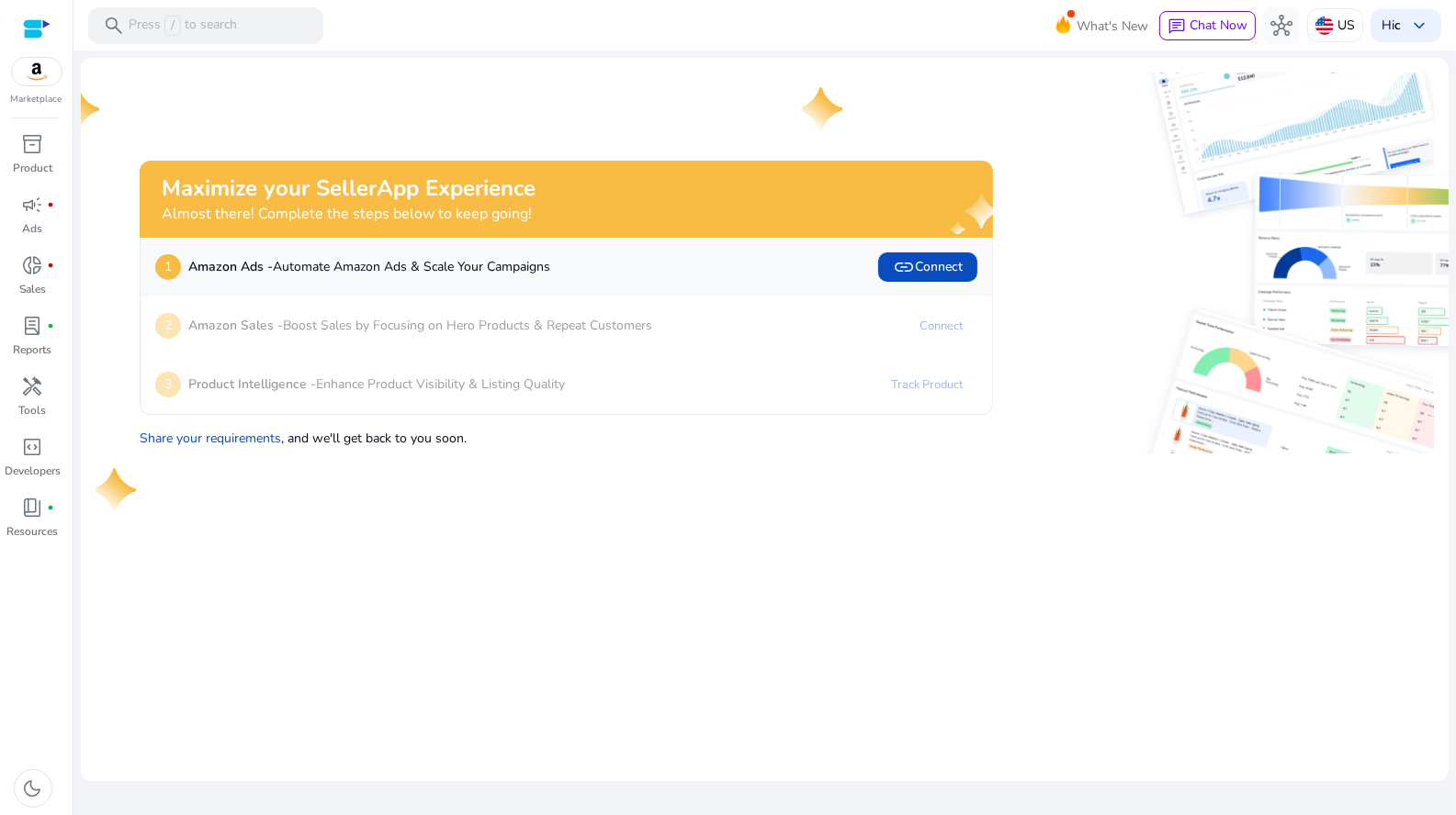
click at [30, 19] on div at bounding box center [37, 28] width 28 height 21
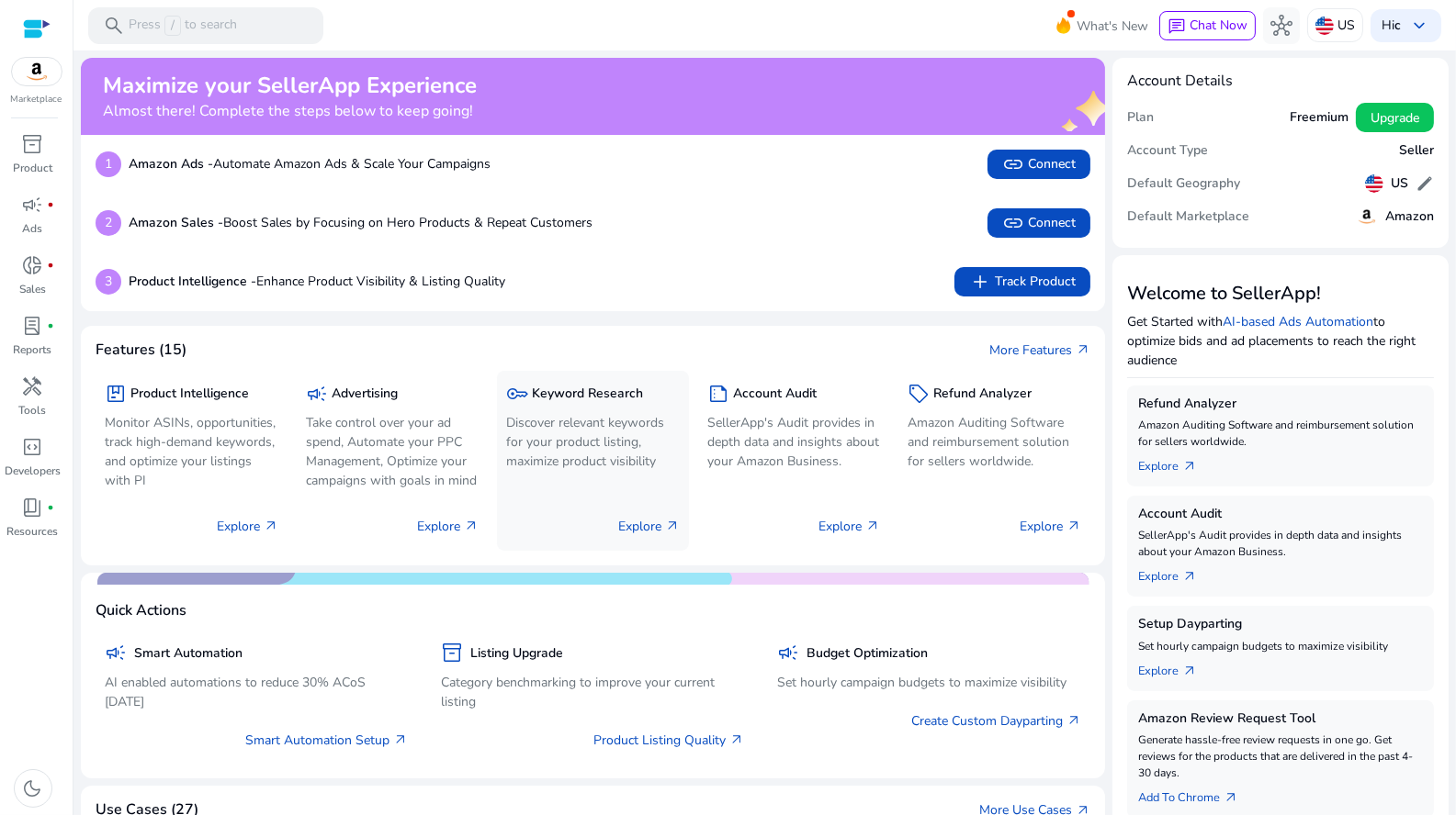
click at [572, 445] on p "Discover relevant keywords for your product listing, maximize product visibility" at bounding box center [593, 442] width 174 height 58
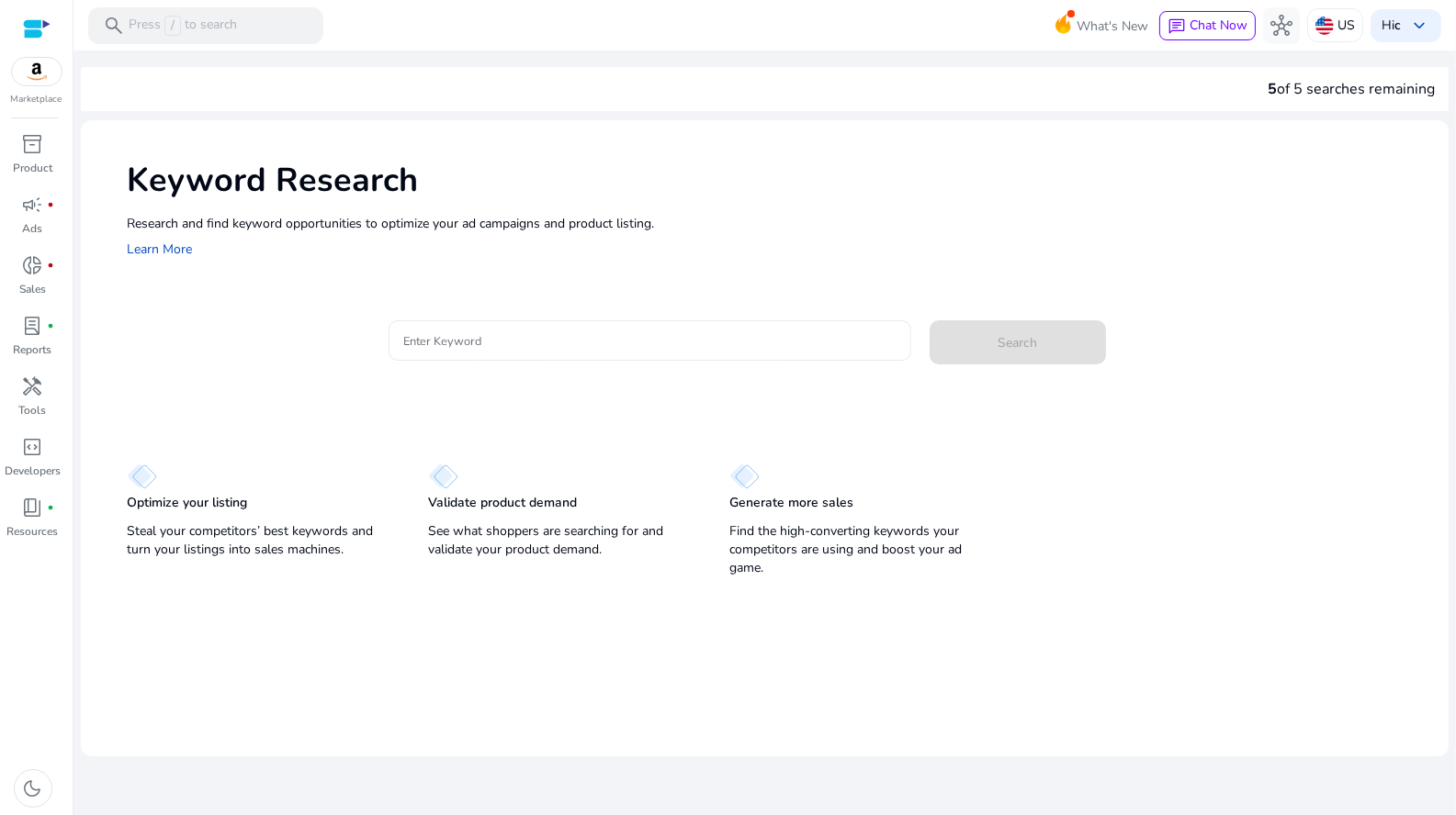
click at [481, 341] on input "Enter Keyword" at bounding box center [650, 341] width 494 height 20
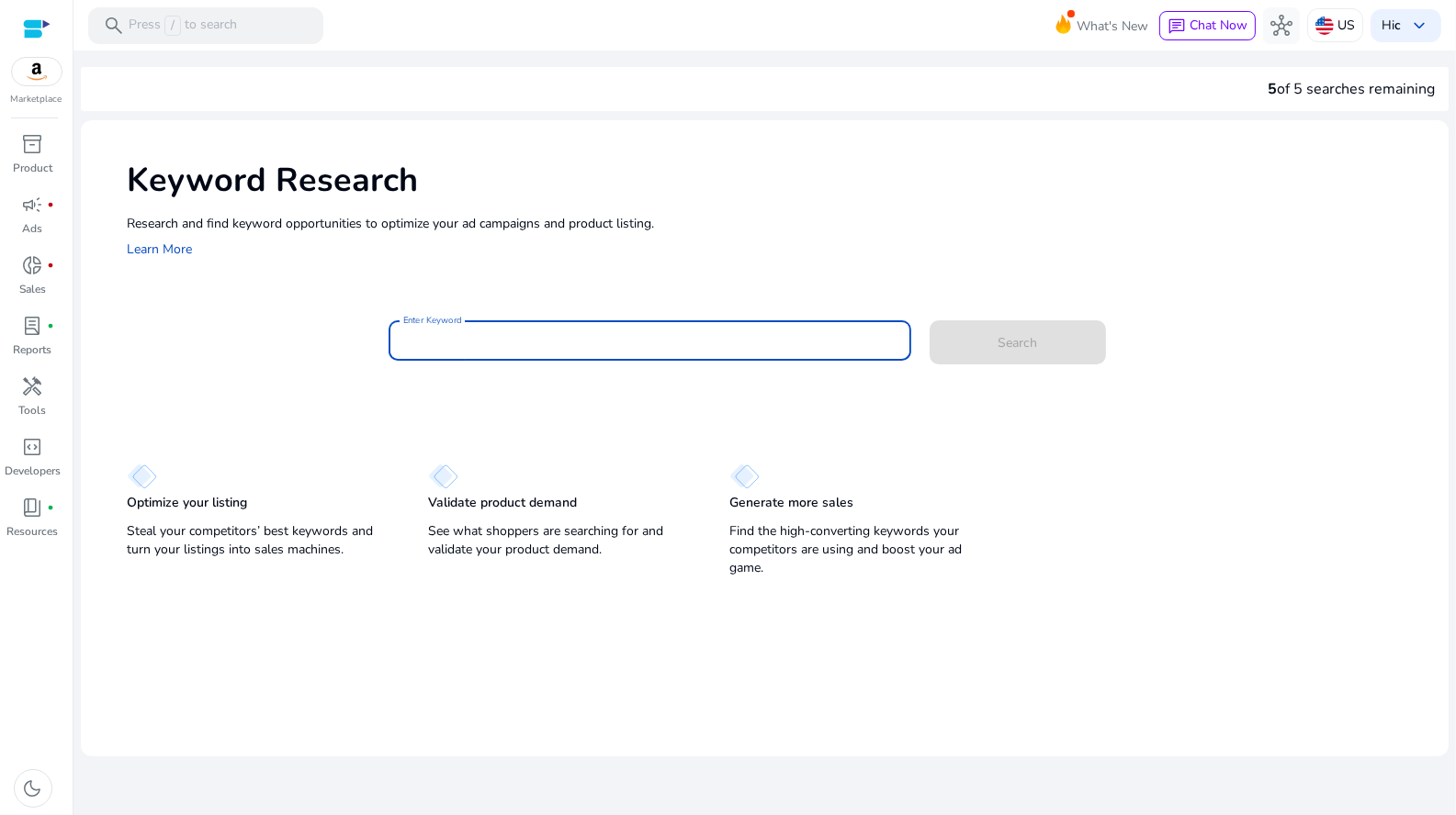
paste input "**********"
type input "**********"
click at [1045, 332] on span at bounding box center [1017, 343] width 176 height 44
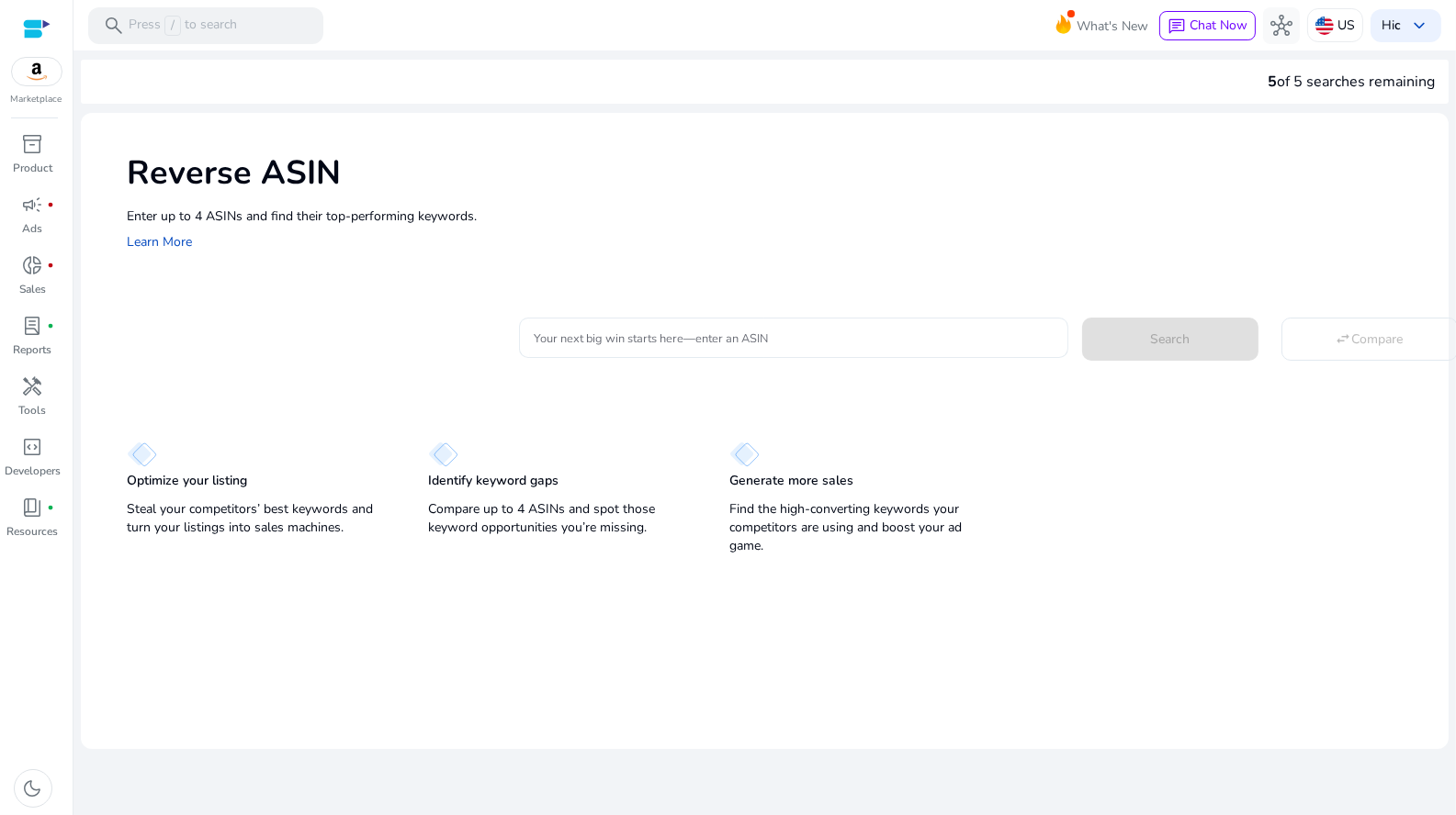
click at [694, 339] on input "Your next big win starts here—enter an ASIN" at bounding box center [793, 338] width 520 height 20
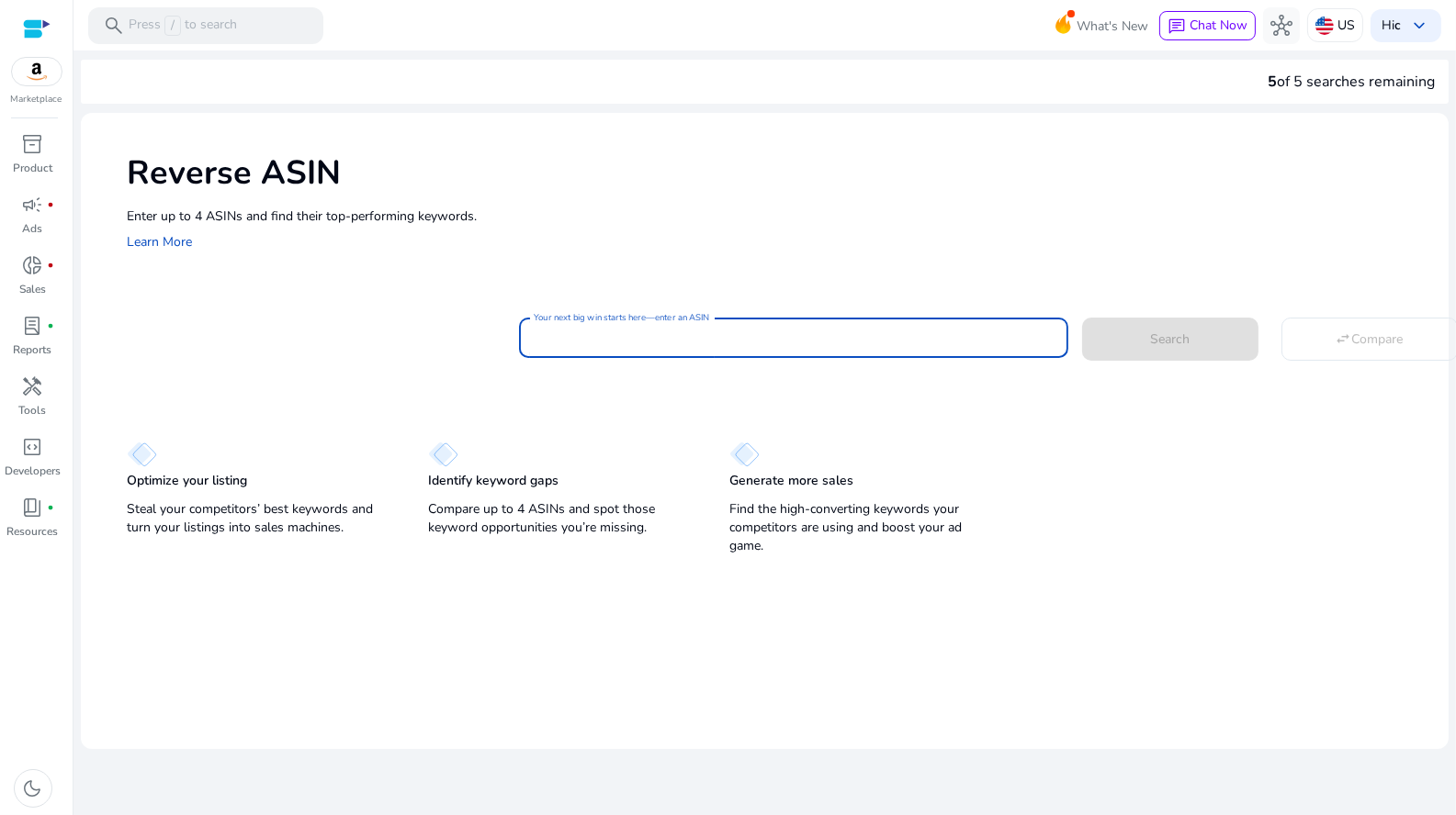
paste input "**********"
type input "**********"
click at [1131, 339] on span at bounding box center [1170, 339] width 176 height 44
